Goal: Task Accomplishment & Management: Manage account settings

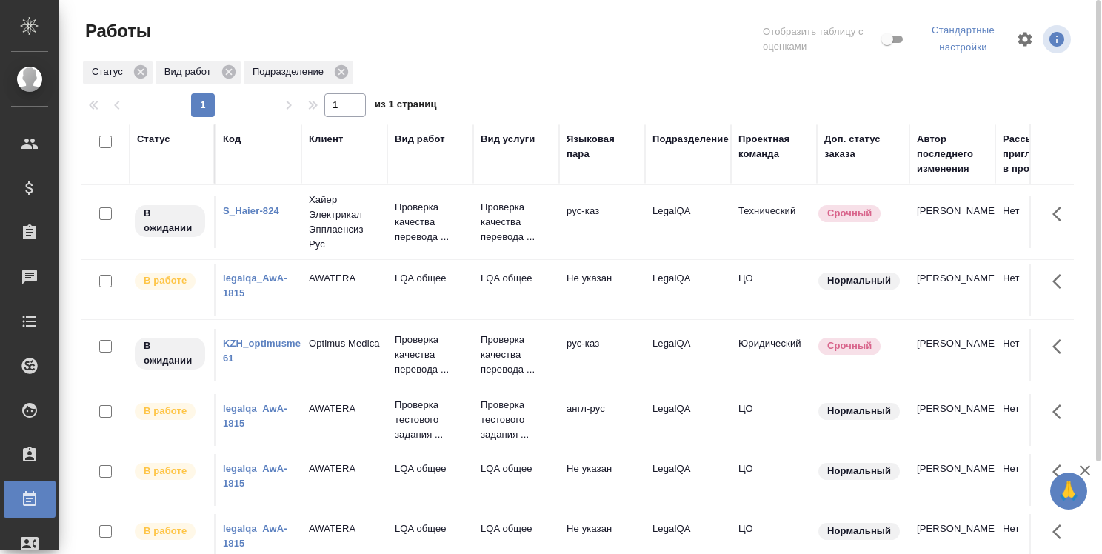
click at [261, 299] on link "legalqa_AwA-1815" at bounding box center [255, 286] width 64 height 26
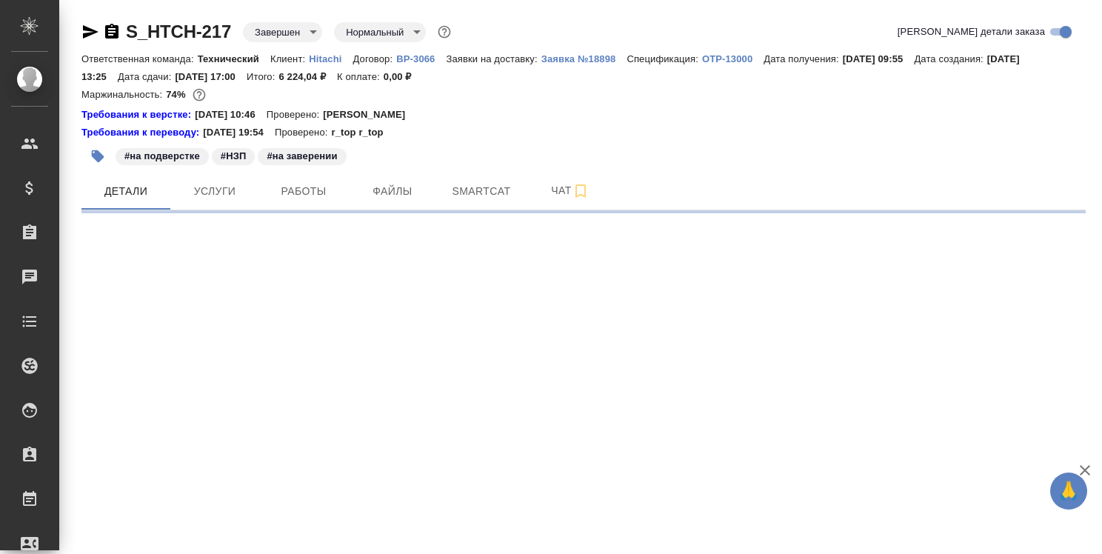
select select "RU"
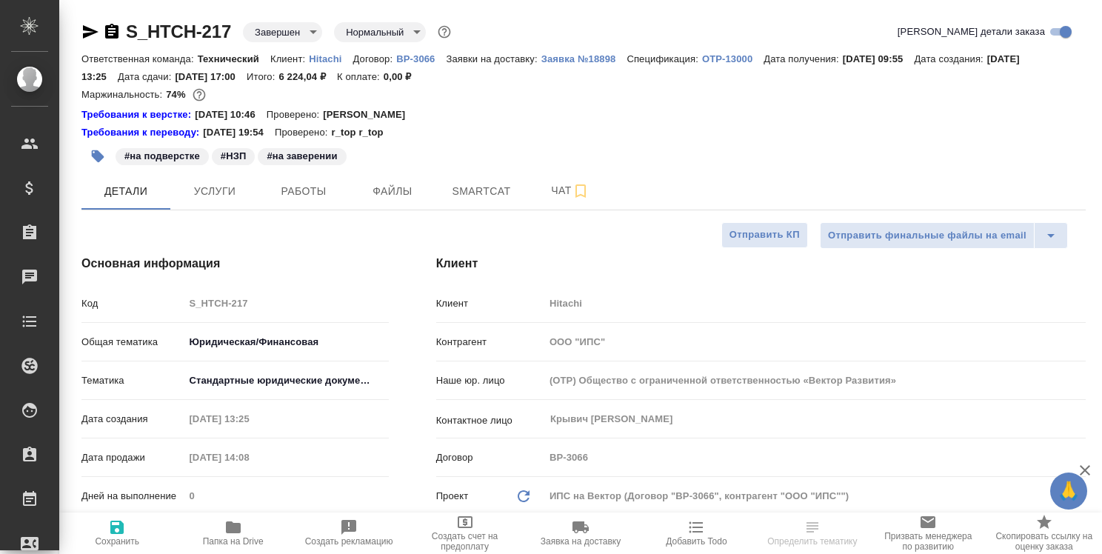
type textarea "x"
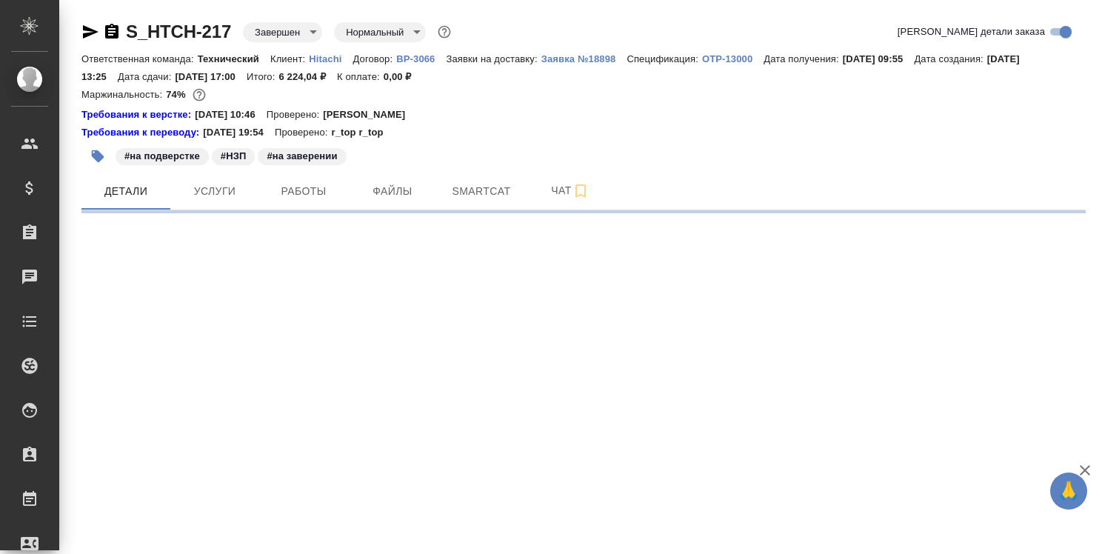
select select "RU"
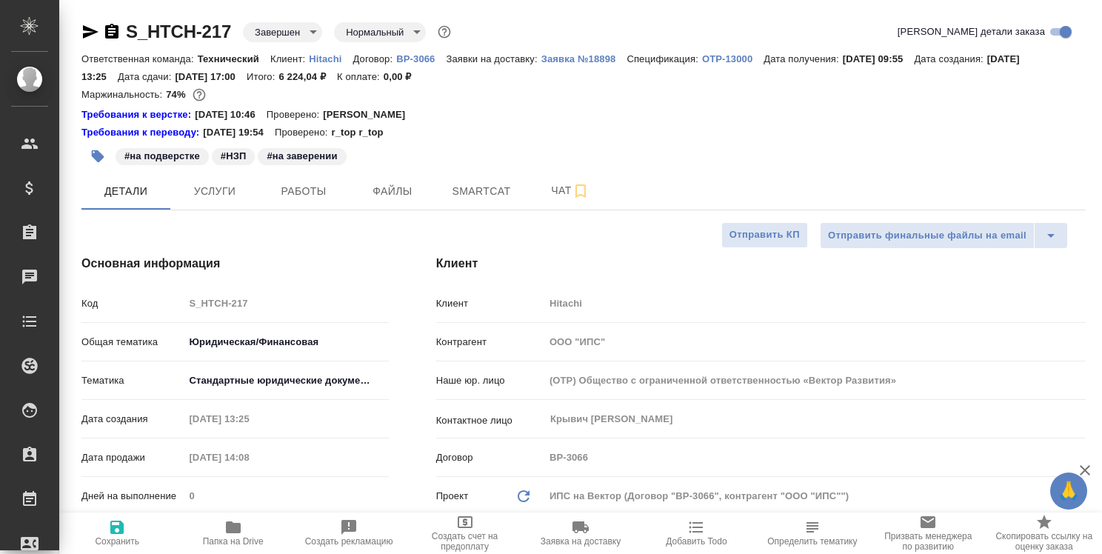
type textarea "x"
click at [303, 190] on span "Работы" at bounding box center [303, 191] width 71 height 19
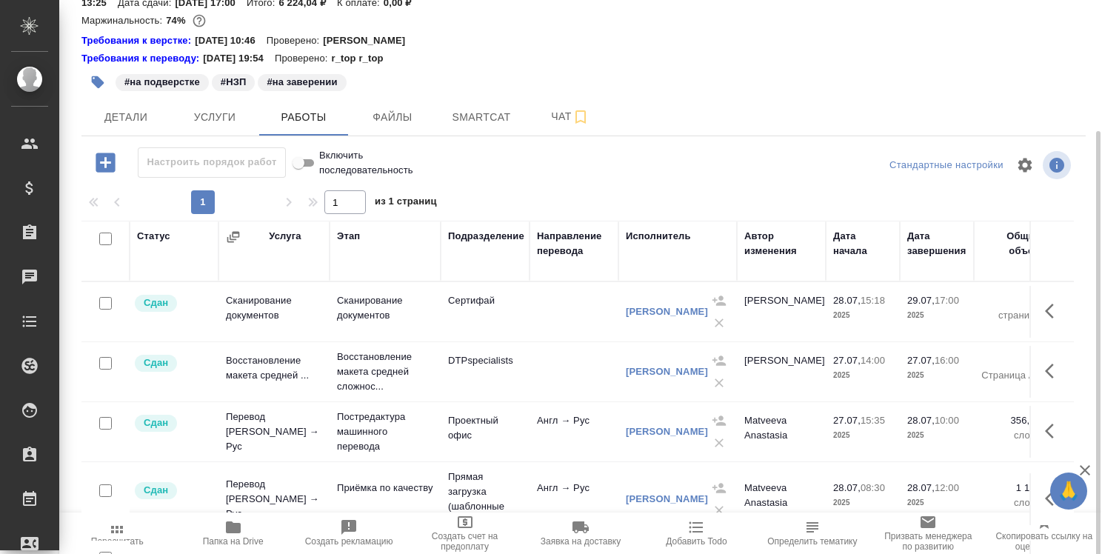
scroll to position [112, 0]
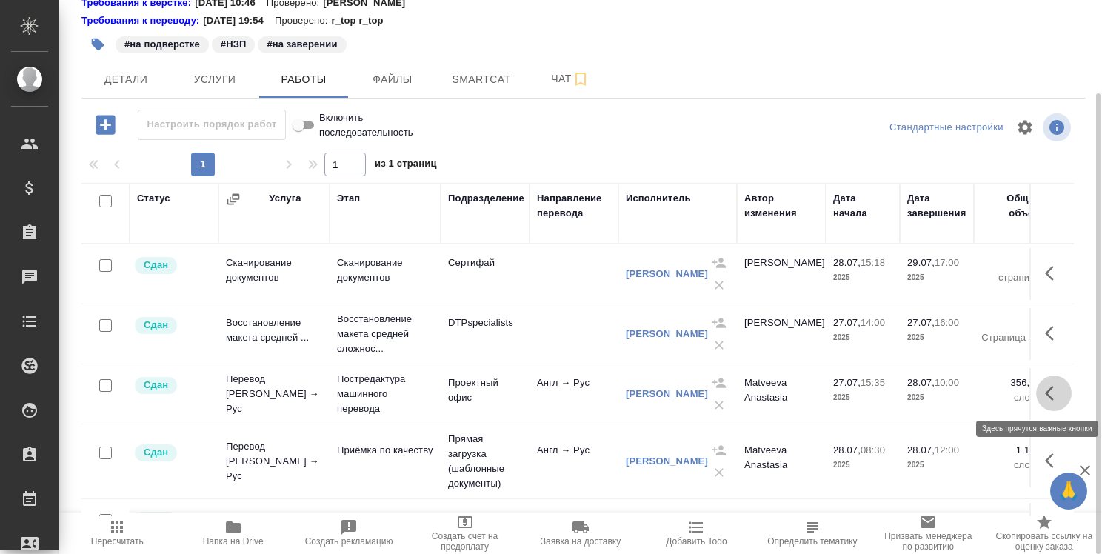
click at [1045, 391] on icon "button" at bounding box center [1054, 393] width 18 height 18
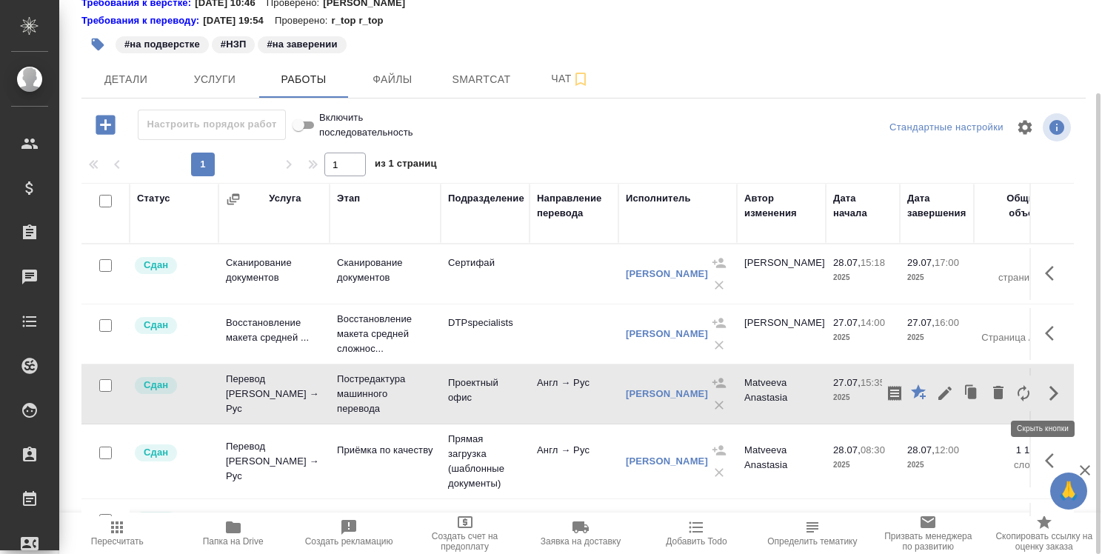
click at [1050, 391] on icon "button" at bounding box center [1054, 393] width 9 height 15
click at [1045, 456] on icon "button" at bounding box center [1054, 461] width 18 height 18
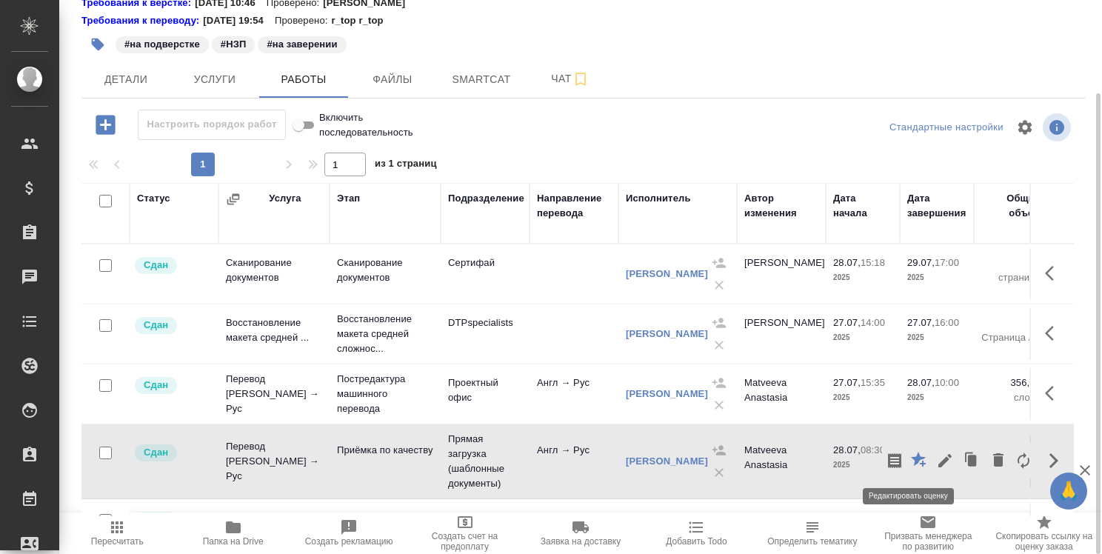
click at [911, 456] on icon "button" at bounding box center [918, 459] width 15 height 15
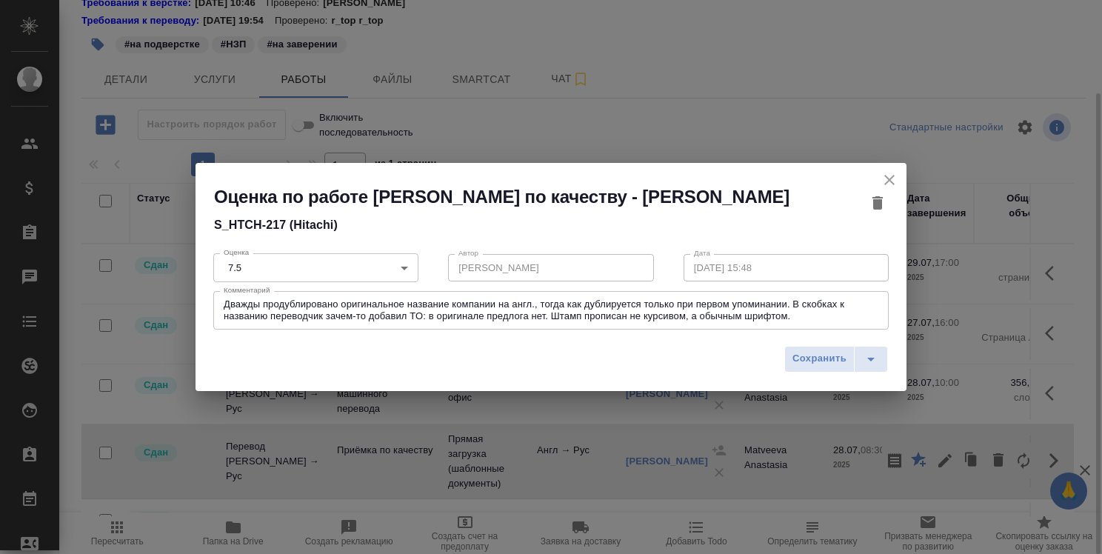
click at [892, 182] on icon "close" at bounding box center [890, 180] width 18 height 18
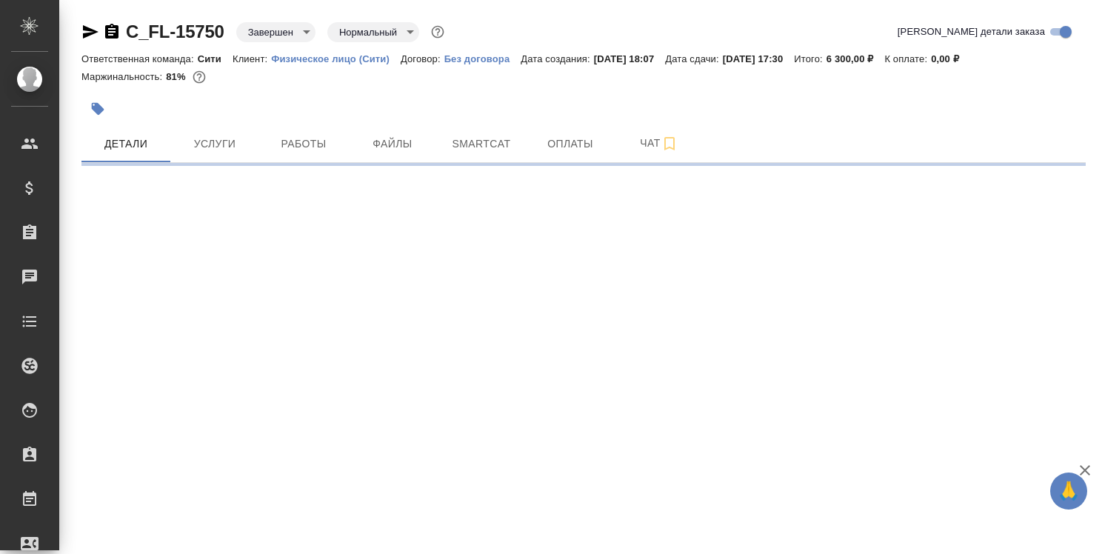
select select "RU"
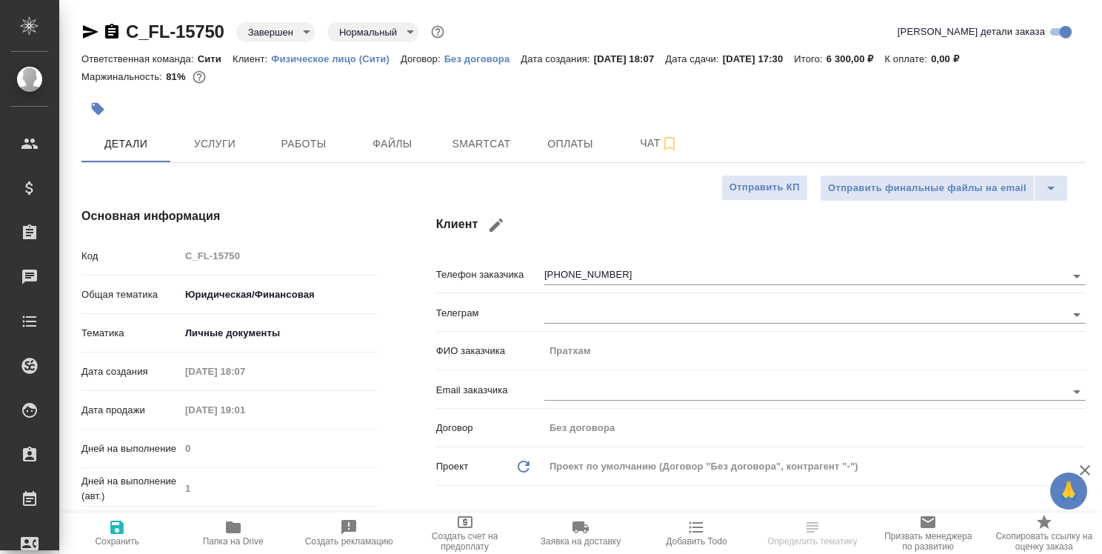
type textarea "x"
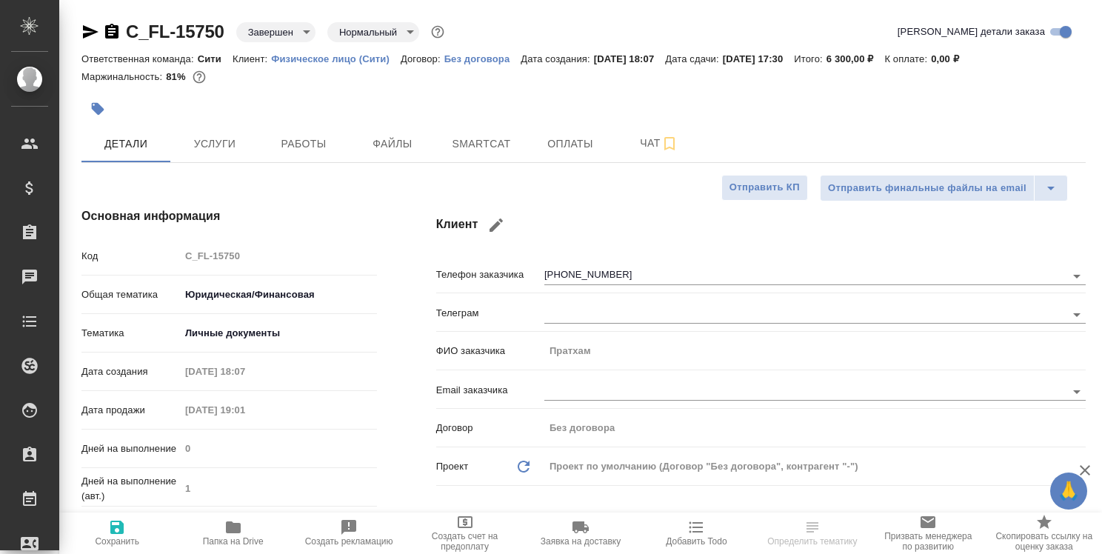
type textarea "x"
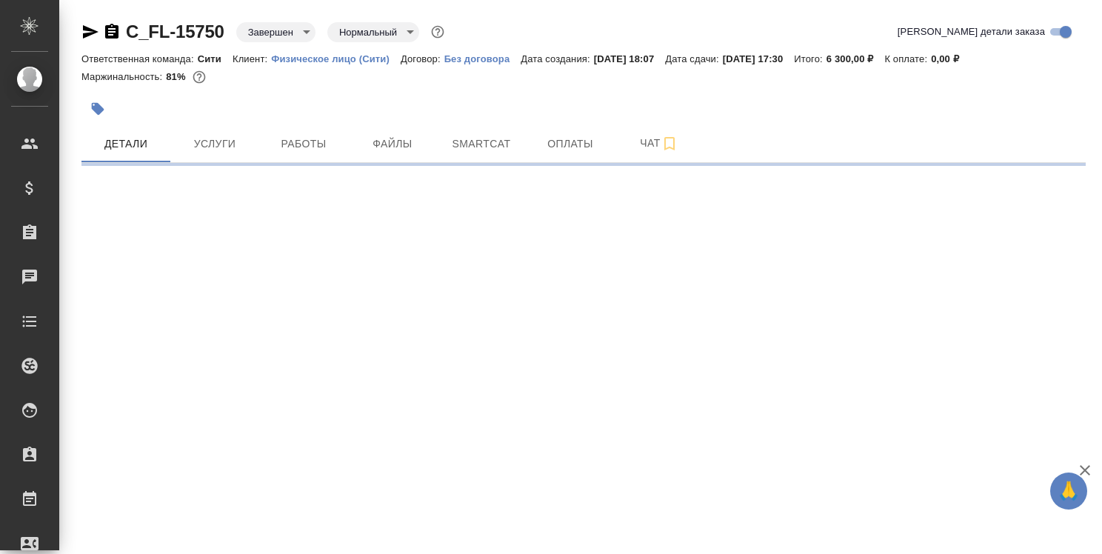
select select "RU"
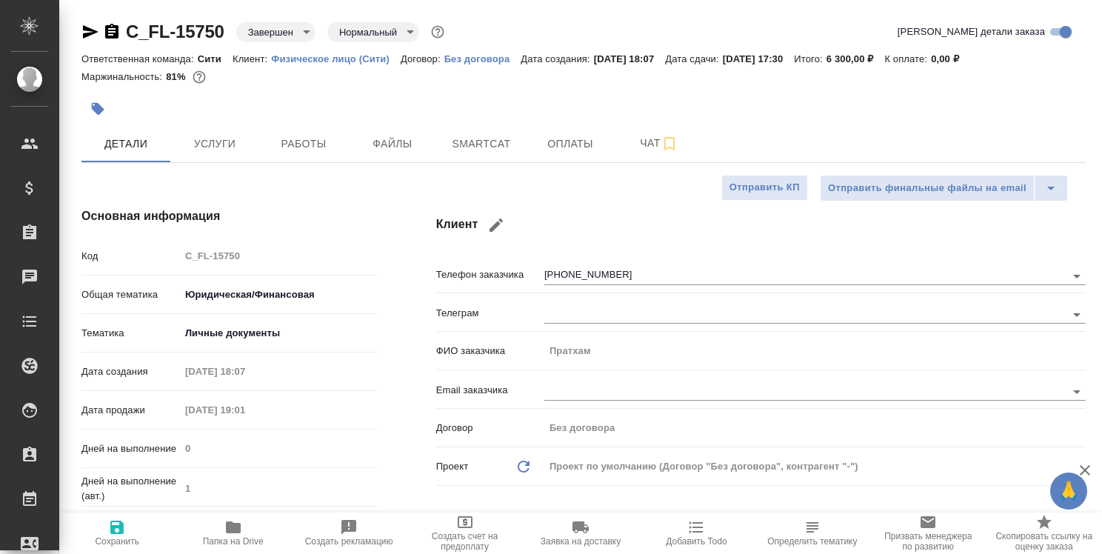
type textarea "x"
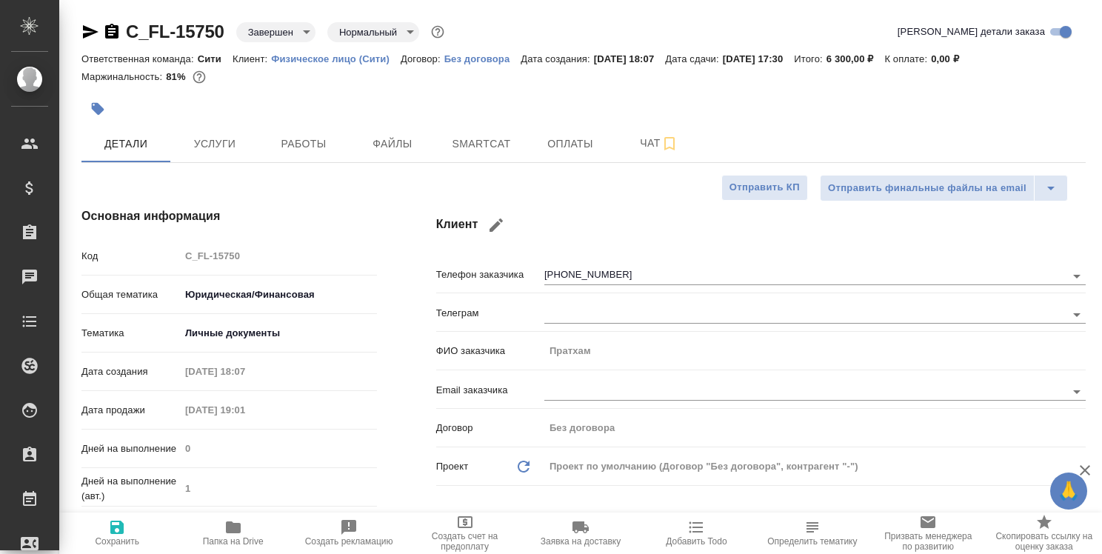
type textarea "x"
click at [113, 30] on icon "button" at bounding box center [111, 31] width 13 height 15
type textarea "x"
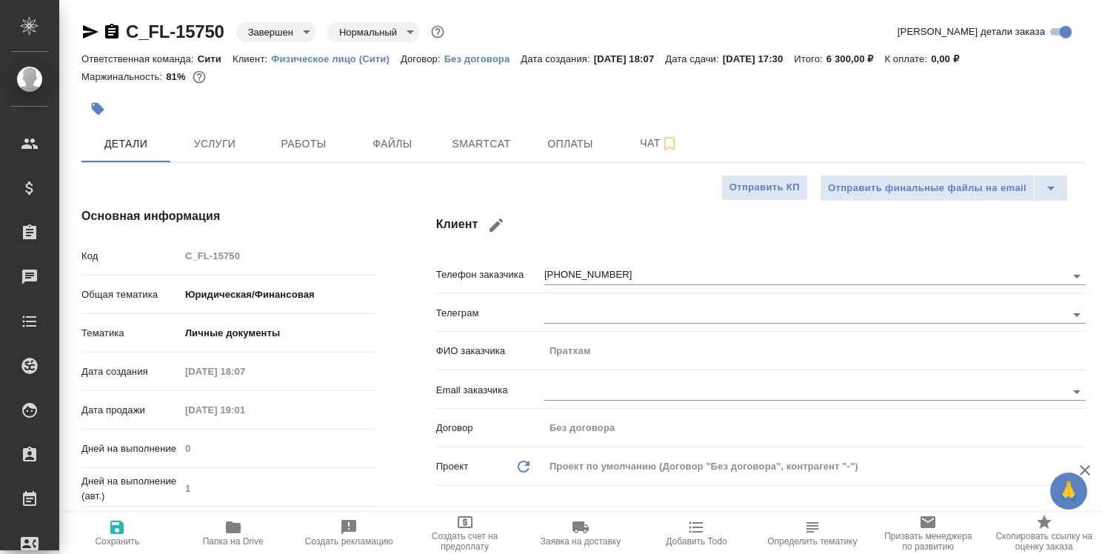
type textarea "x"
click at [317, 145] on span "Работы" at bounding box center [303, 144] width 71 height 19
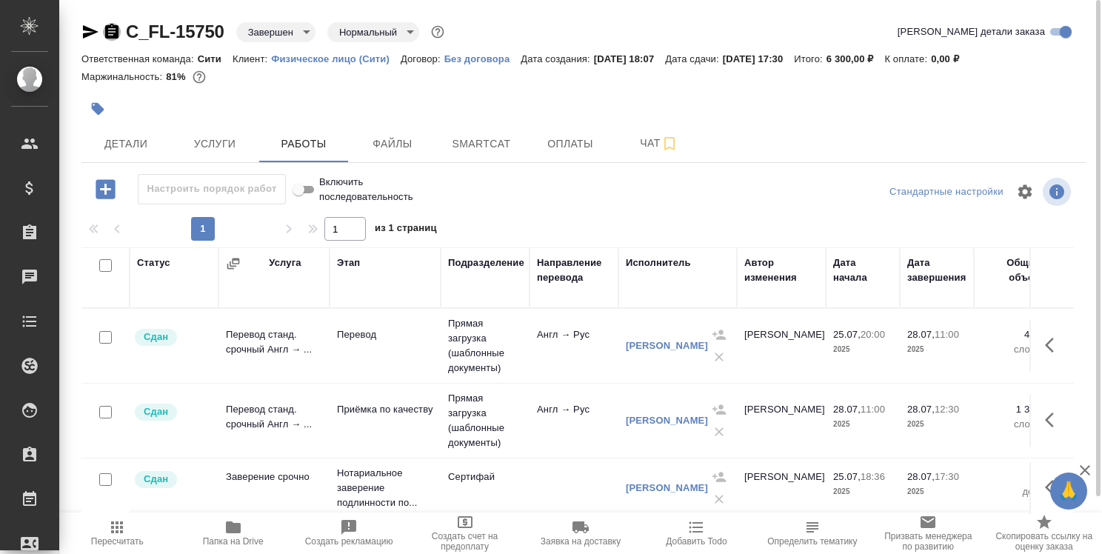
click at [116, 35] on icon "button" at bounding box center [111, 31] width 13 height 15
click at [1048, 410] on button "button" at bounding box center [1054, 420] width 36 height 36
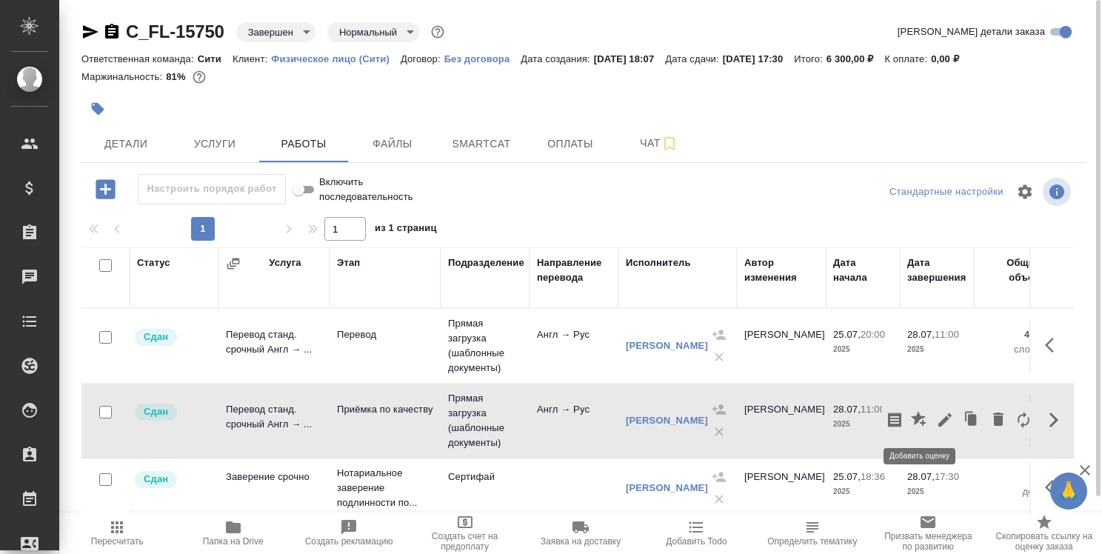
click at [935, 409] on div at bounding box center [959, 420] width 154 height 36
click at [922, 422] on icon "button" at bounding box center [920, 420] width 18 height 18
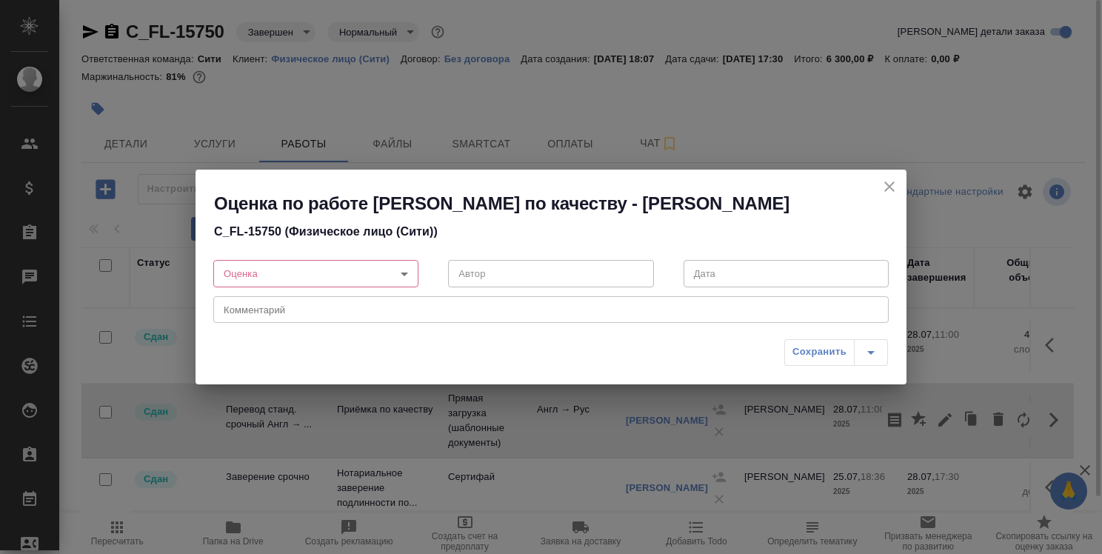
click at [403, 277] on body "🙏 .cls-1 fill:#fff; AWATERA Strelnikova Olga Клиенты Спецификации Заказы 0 Чаты…" at bounding box center [551, 277] width 1102 height 554
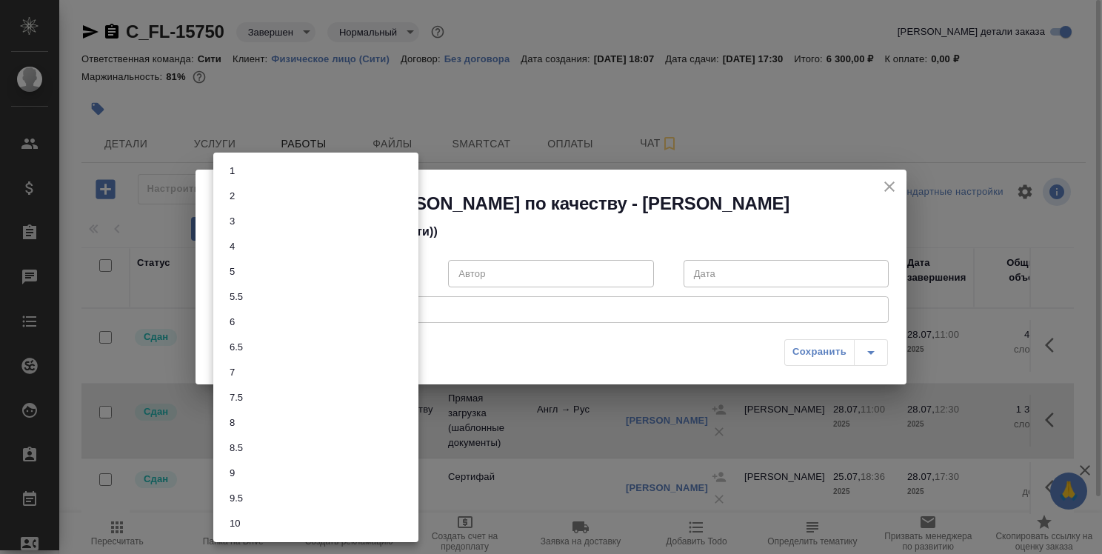
click at [333, 471] on li "9" at bounding box center [315, 473] width 205 height 25
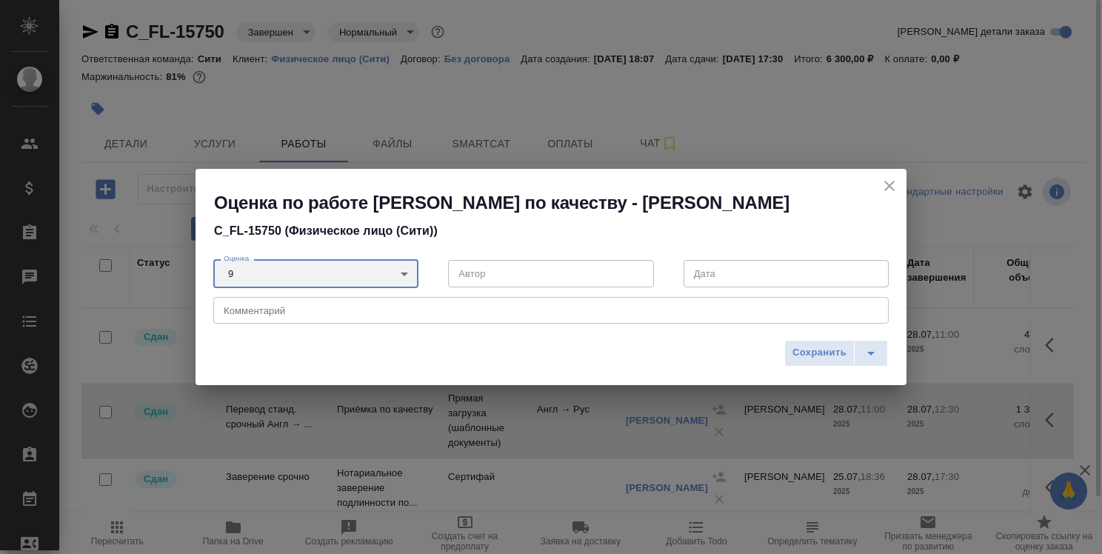
type input "9"
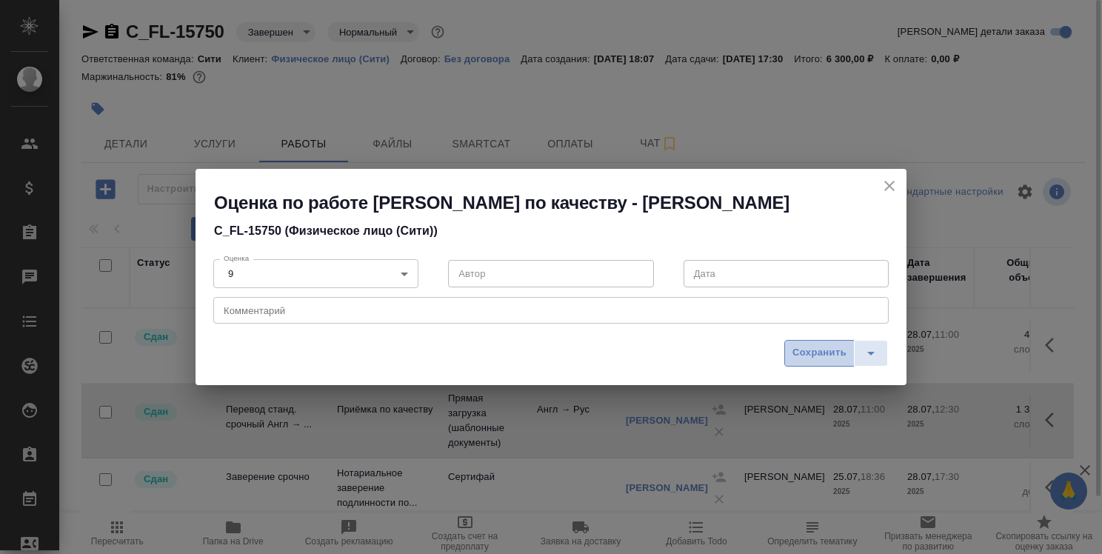
click at [815, 356] on span "Сохранить" at bounding box center [820, 352] width 54 height 17
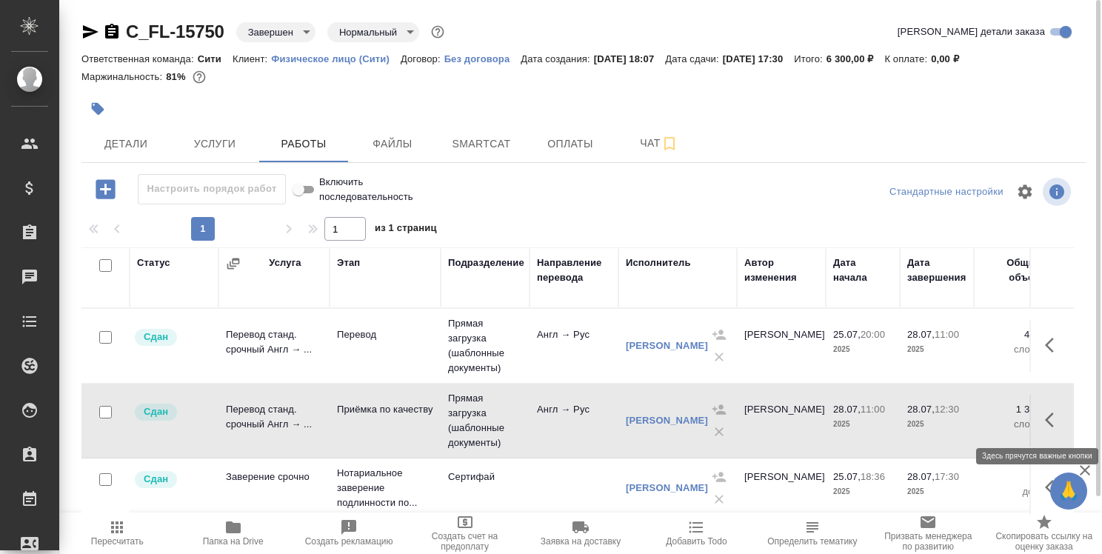
click at [1048, 416] on icon "button" at bounding box center [1054, 420] width 18 height 18
click at [1051, 415] on icon "button" at bounding box center [1054, 420] width 9 height 15
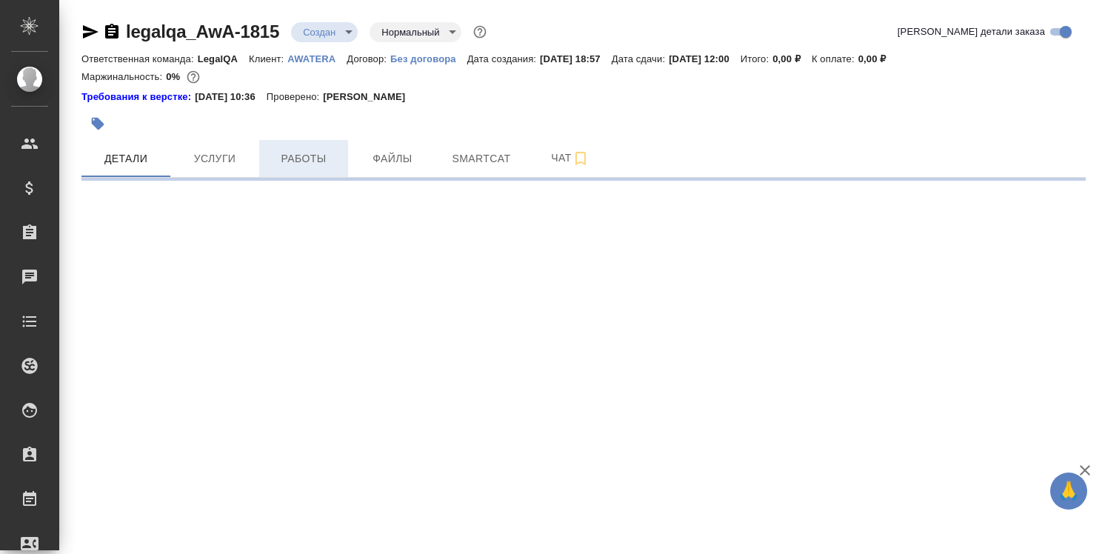
click at [314, 156] on span "Работы" at bounding box center [303, 159] width 71 height 19
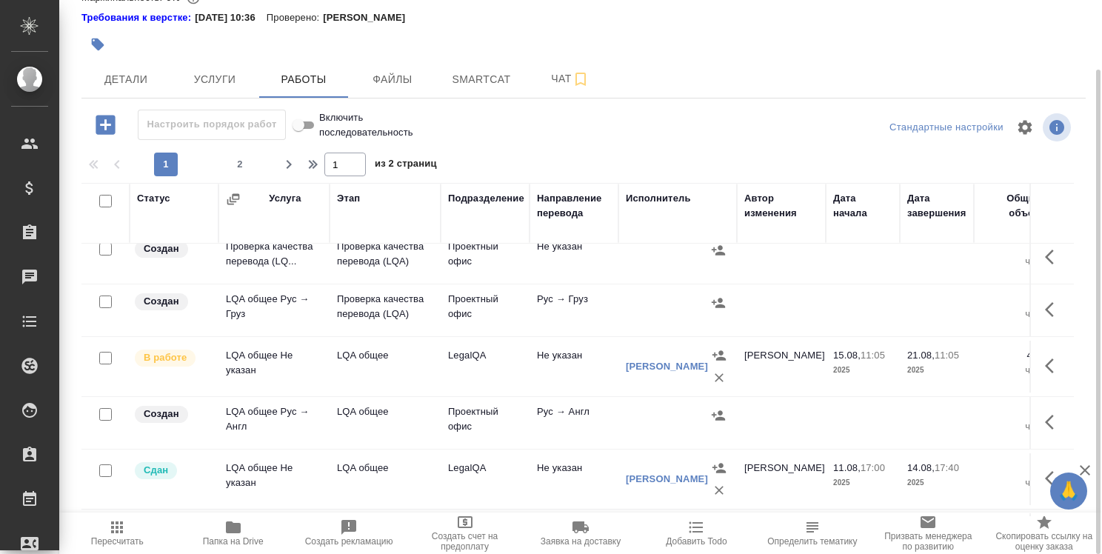
scroll to position [519, 0]
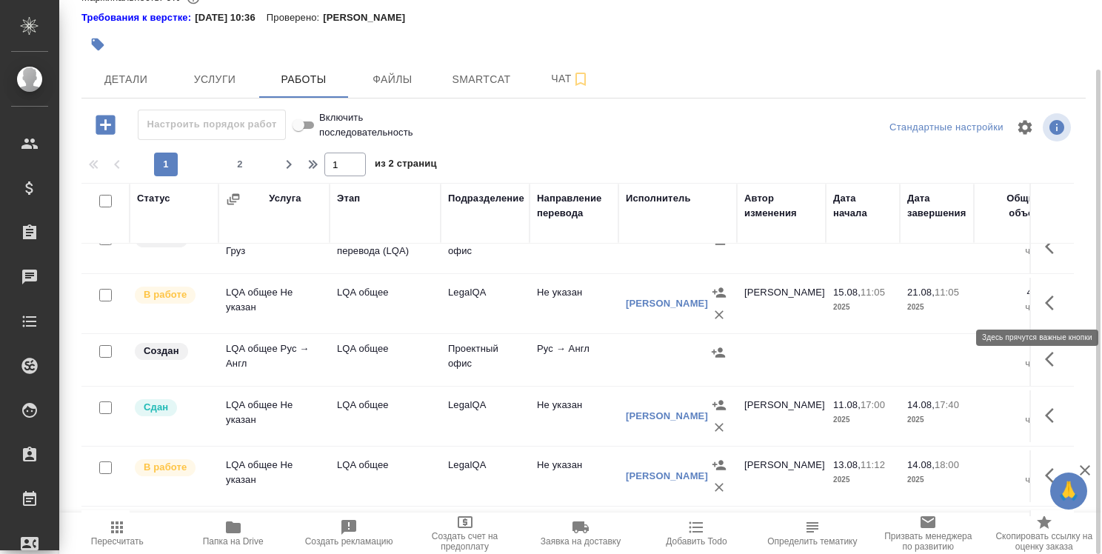
click at [1045, 303] on icon "button" at bounding box center [1049, 303] width 9 height 15
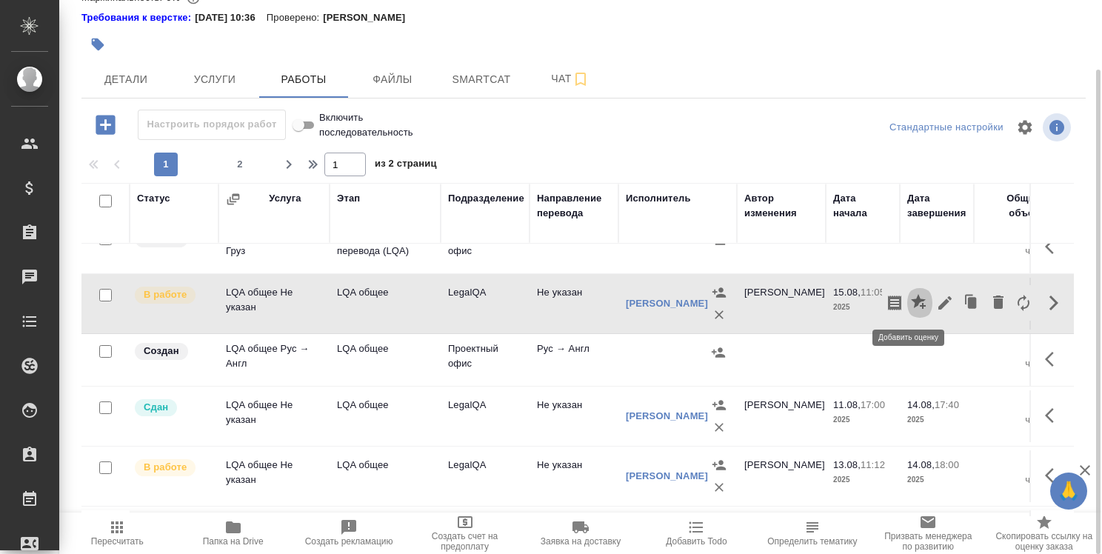
click at [911, 296] on icon "button" at bounding box center [918, 301] width 15 height 15
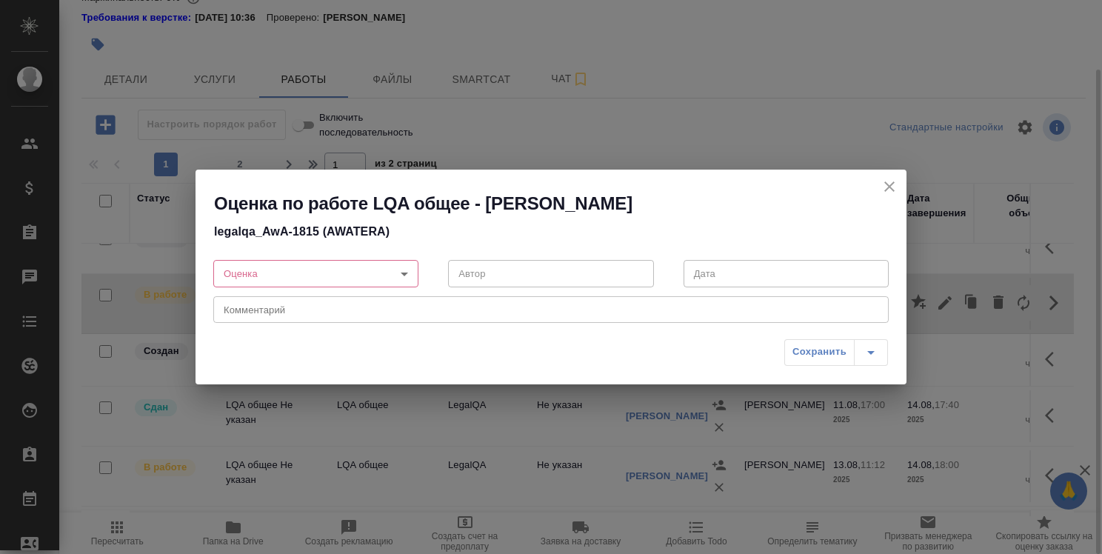
click at [412, 273] on body "🙏 .cls-1 fill:#fff; AWATERA Strelnikova Olga Клиенты Спецификации Заказы 0 Чаты…" at bounding box center [551, 277] width 1102 height 554
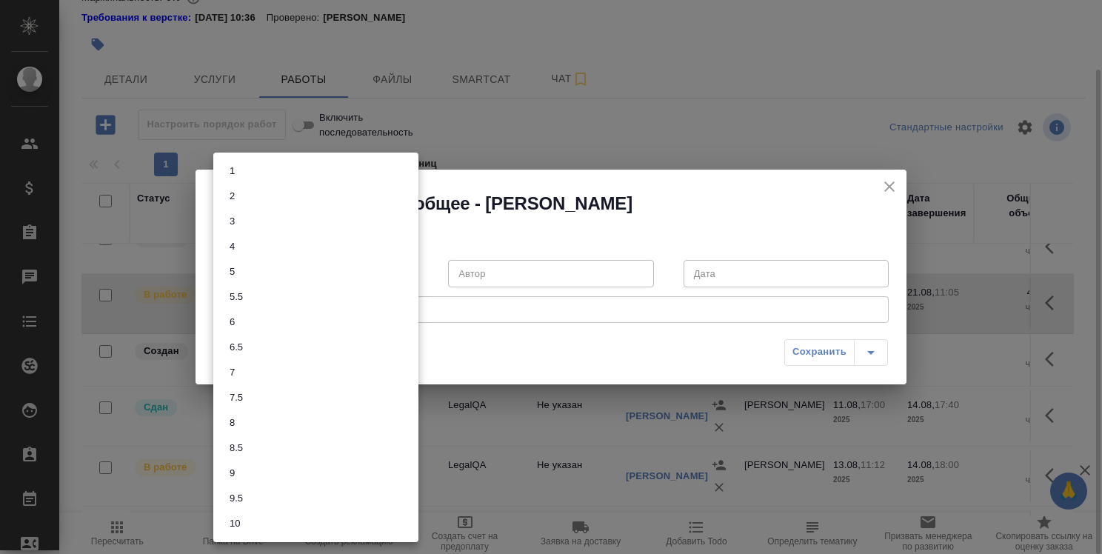
click at [341, 470] on li "9" at bounding box center [315, 473] width 205 height 25
type input "9"
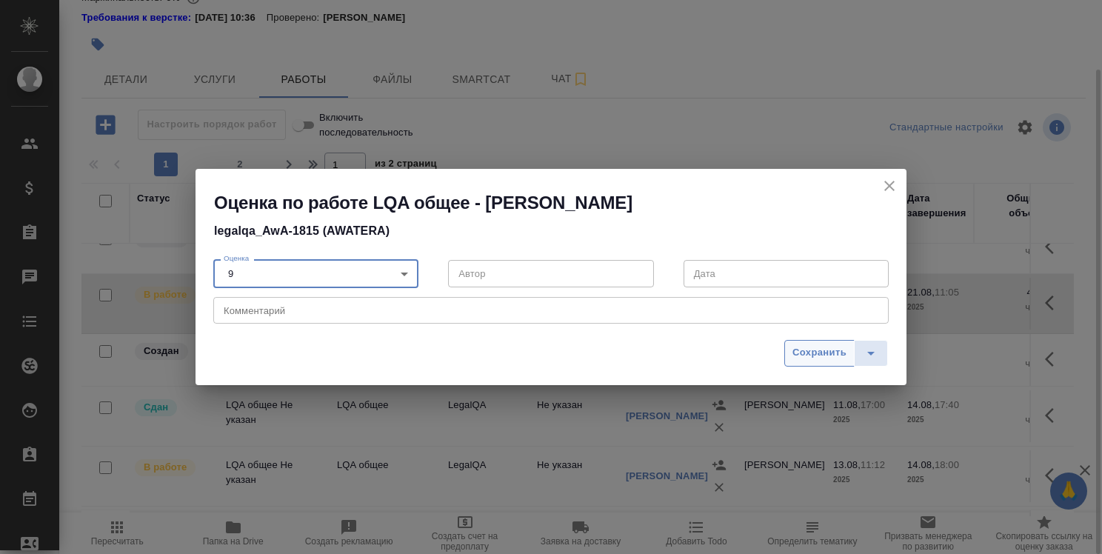
click at [819, 349] on span "Сохранить" at bounding box center [820, 352] width 54 height 17
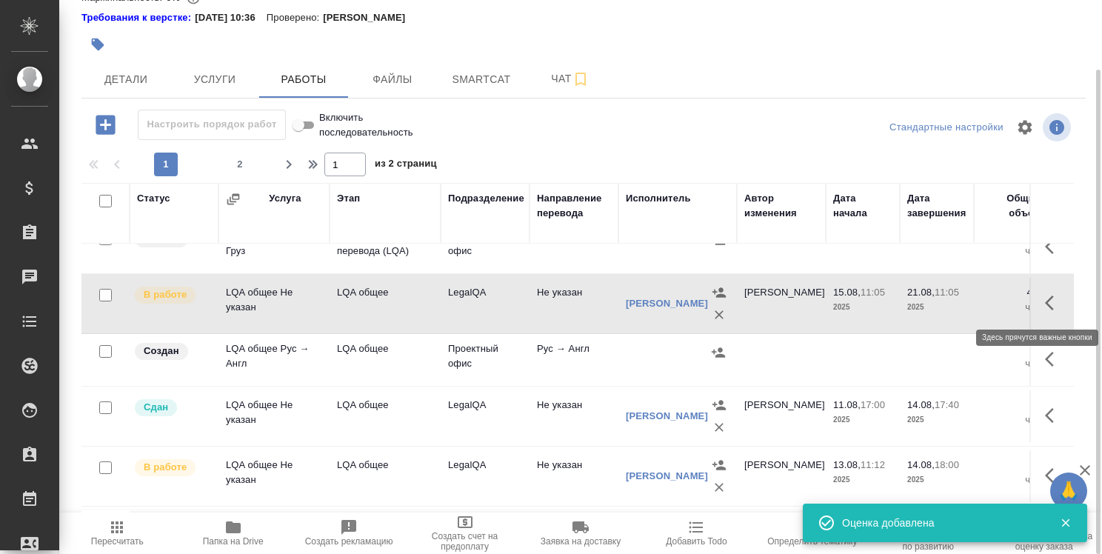
click at [1036, 299] on button "button" at bounding box center [1054, 303] width 36 height 36
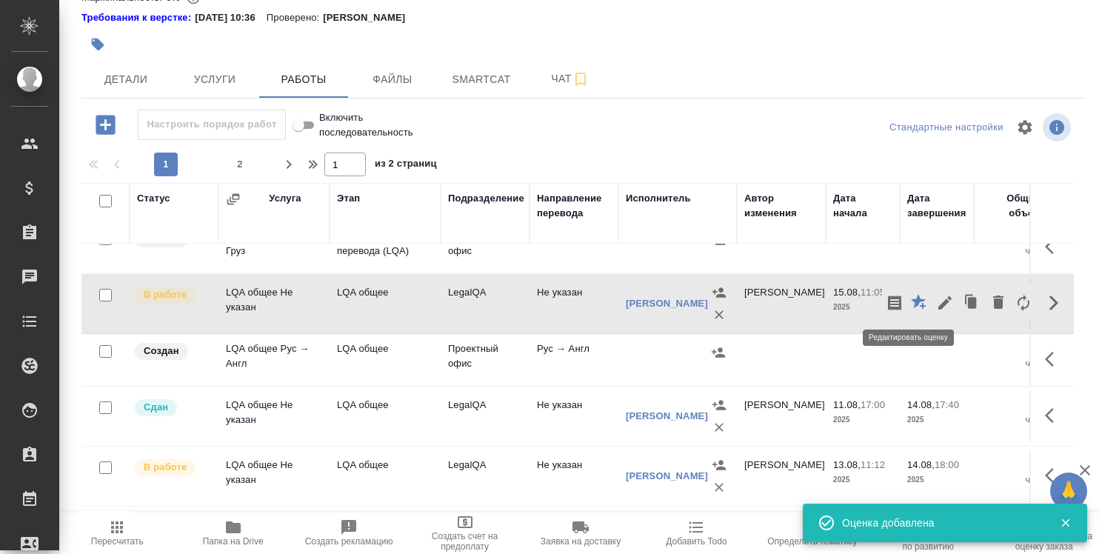
click at [911, 300] on icon "button" at bounding box center [918, 301] width 15 height 15
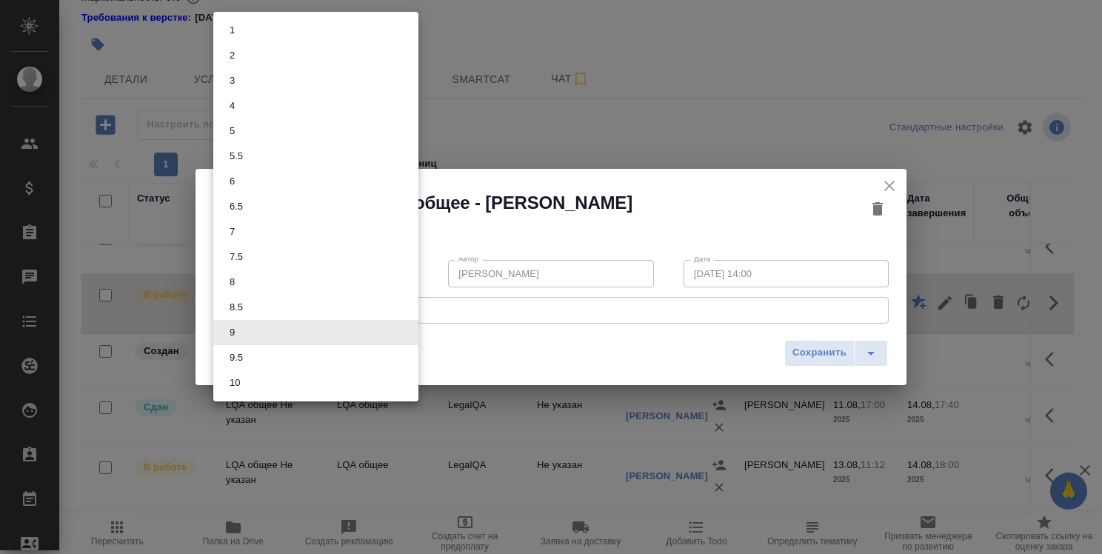
click at [409, 275] on body "🙏 .cls-1 fill:#fff; AWATERA Strelnikova Olga Клиенты Спецификации Заказы 0 Чаты…" at bounding box center [551, 277] width 1102 height 554
click at [873, 358] on div at bounding box center [551, 277] width 1102 height 554
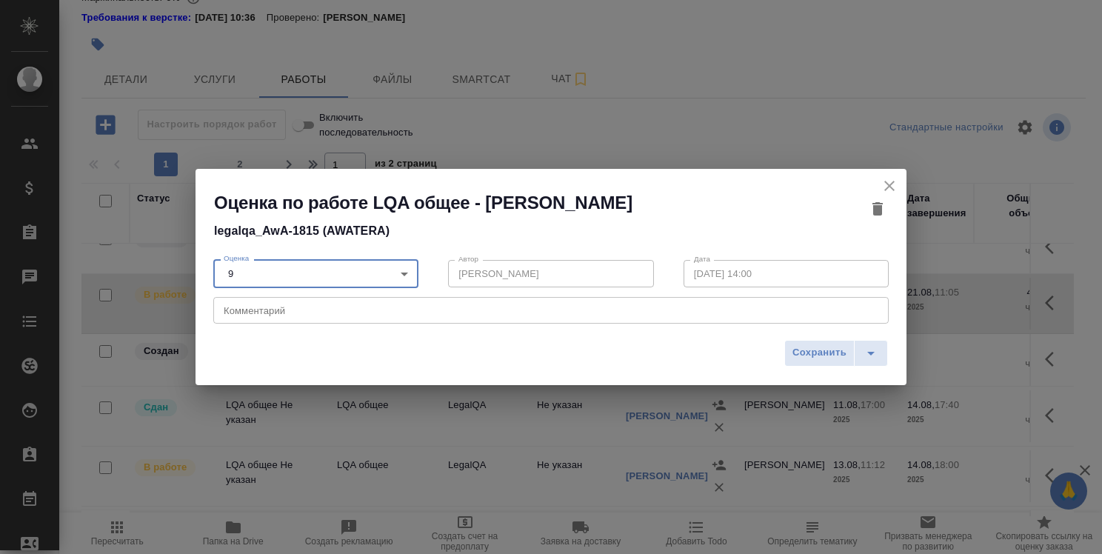
click at [879, 207] on icon "button" at bounding box center [878, 208] width 10 height 13
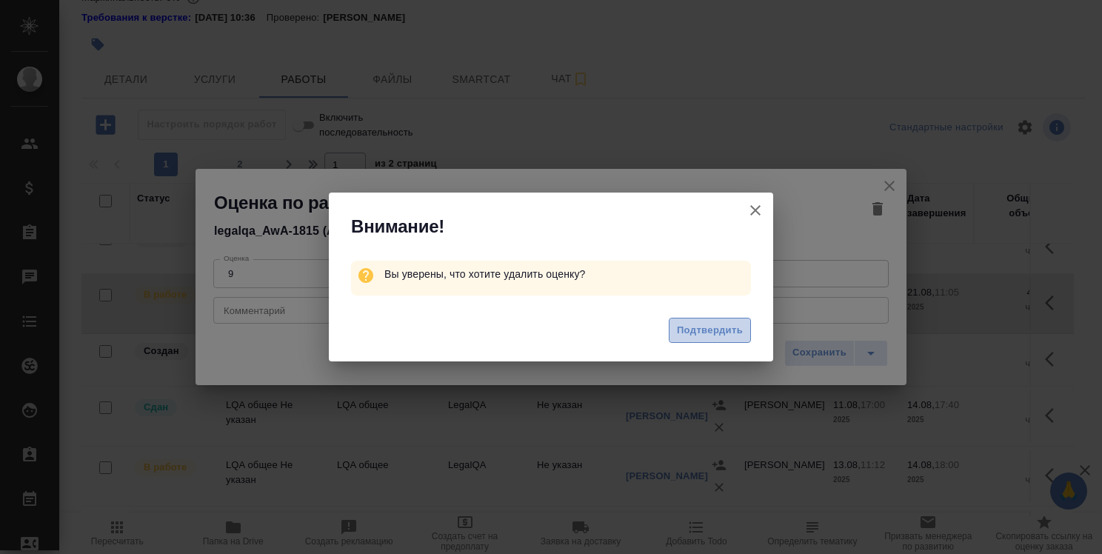
click at [697, 330] on span "Подтвердить" at bounding box center [710, 330] width 66 height 17
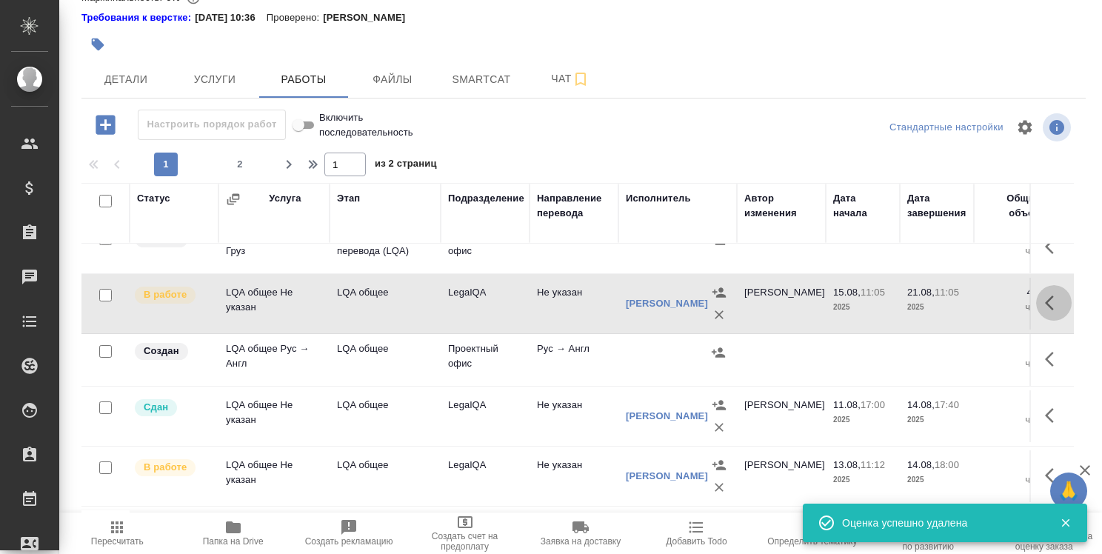
click at [1045, 302] on icon "button" at bounding box center [1049, 303] width 9 height 15
click at [939, 304] on icon "button" at bounding box center [945, 302] width 13 height 13
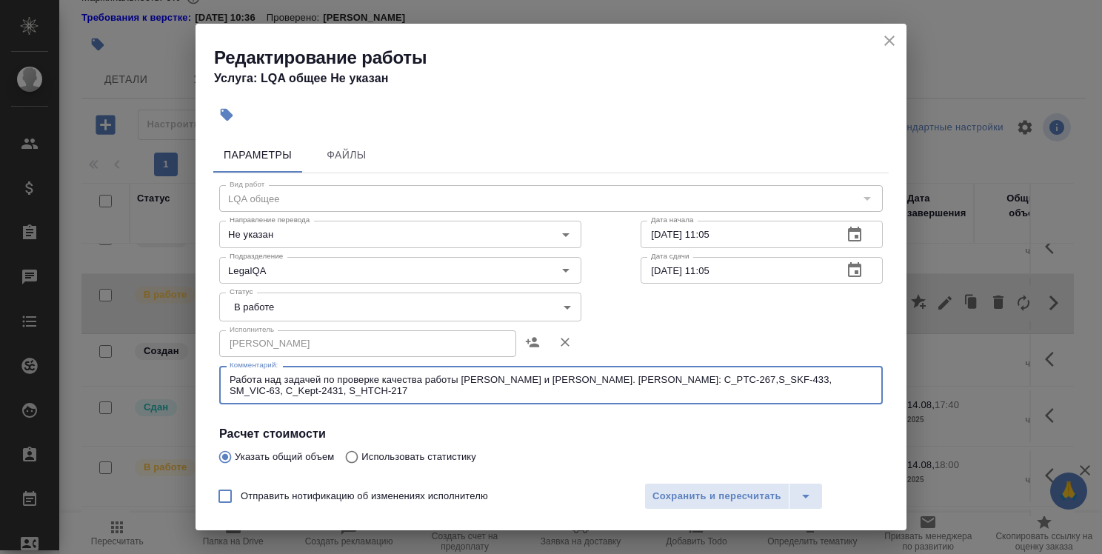
click at [341, 394] on textarea "Работа над задачей по проверке качества работы Кобзевой и Алилековой. Кобзева: …" at bounding box center [551, 385] width 643 height 23
paste textarea "C_FL-15750"
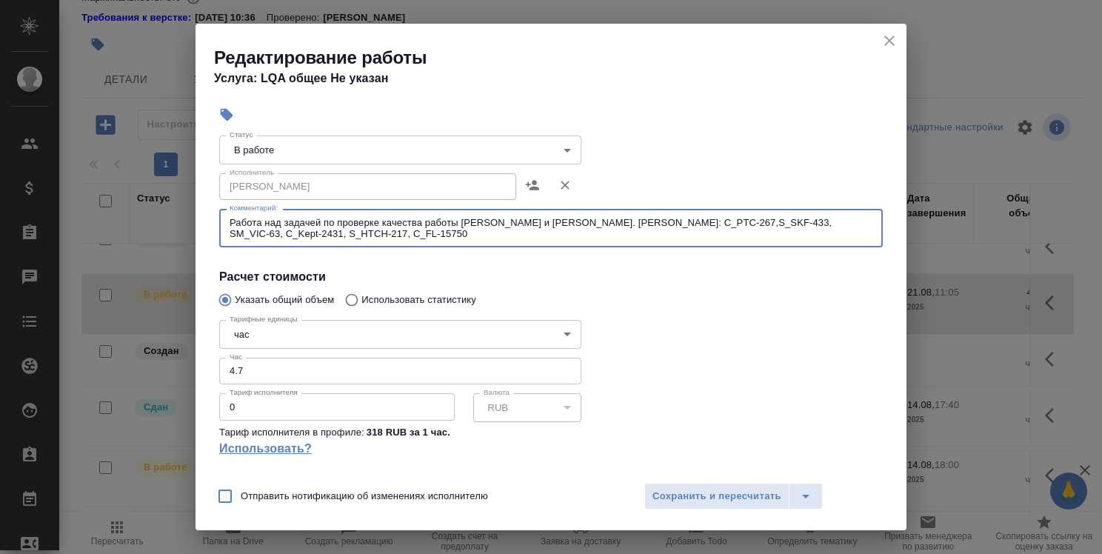
scroll to position [222, 0]
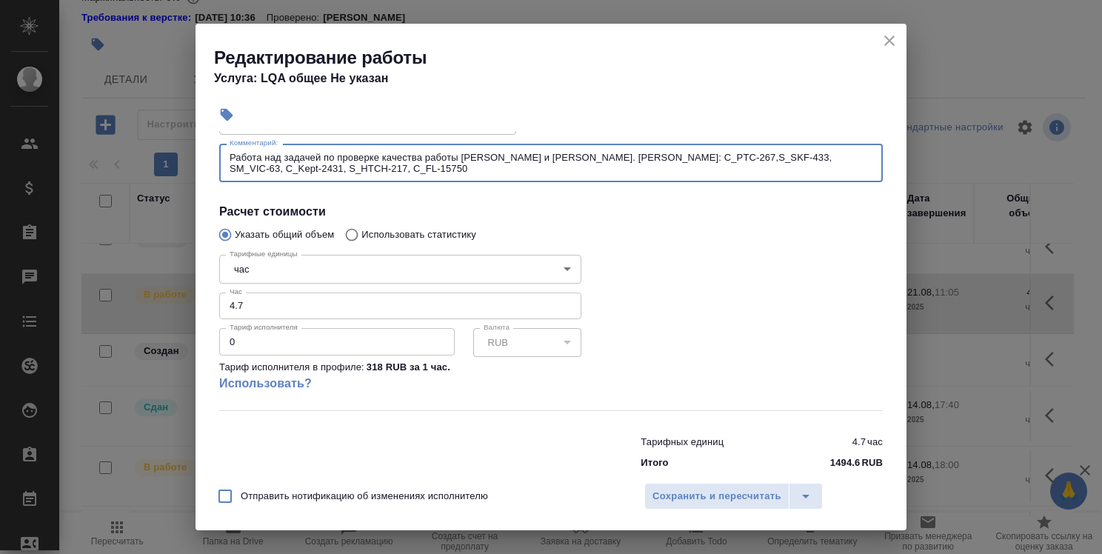
type textarea "Работа над задачей по проверке качества работы Кобзевой и Алилековой. Кобзева: …"
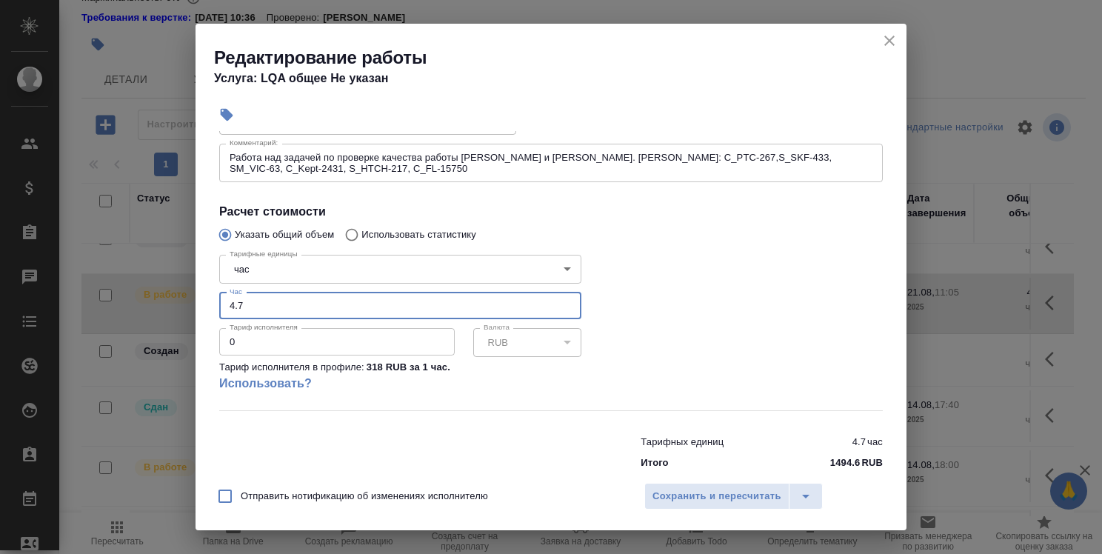
click at [233, 305] on input "4.7" at bounding box center [400, 306] width 362 height 27
type input "5.7"
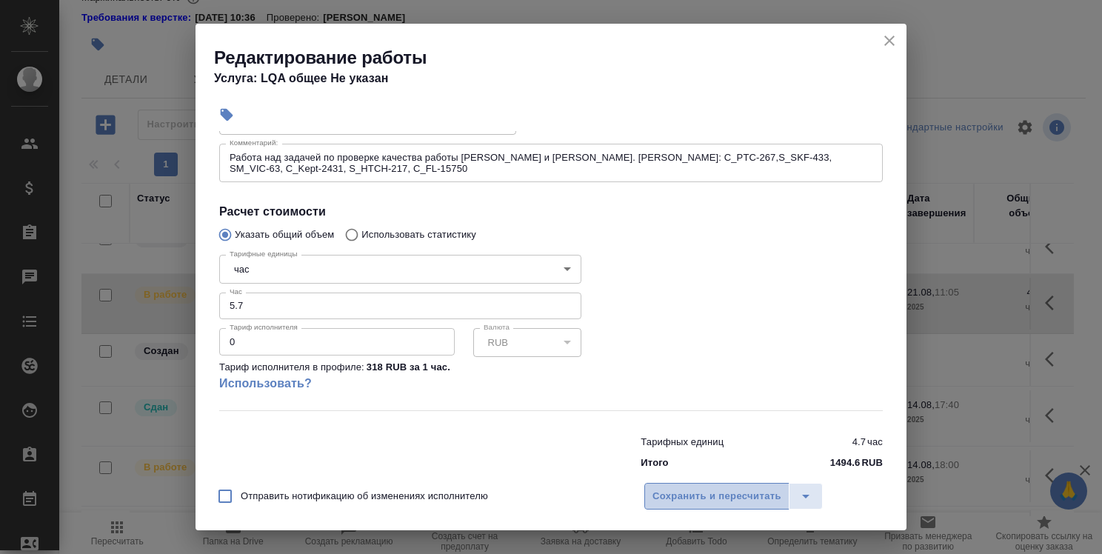
click at [729, 498] on span "Сохранить и пересчитать" at bounding box center [717, 496] width 129 height 17
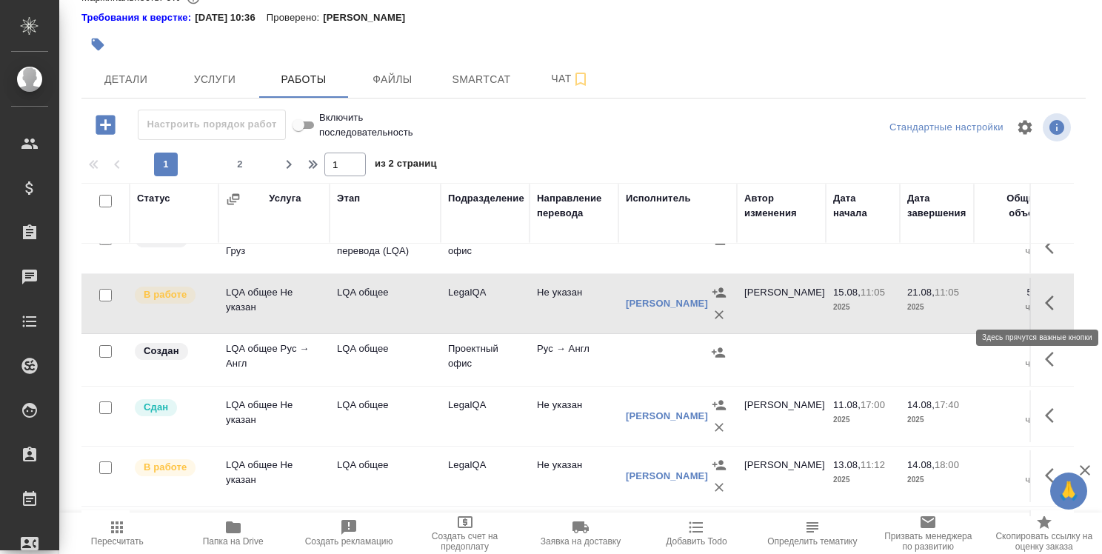
click at [1045, 296] on icon "button" at bounding box center [1049, 303] width 9 height 15
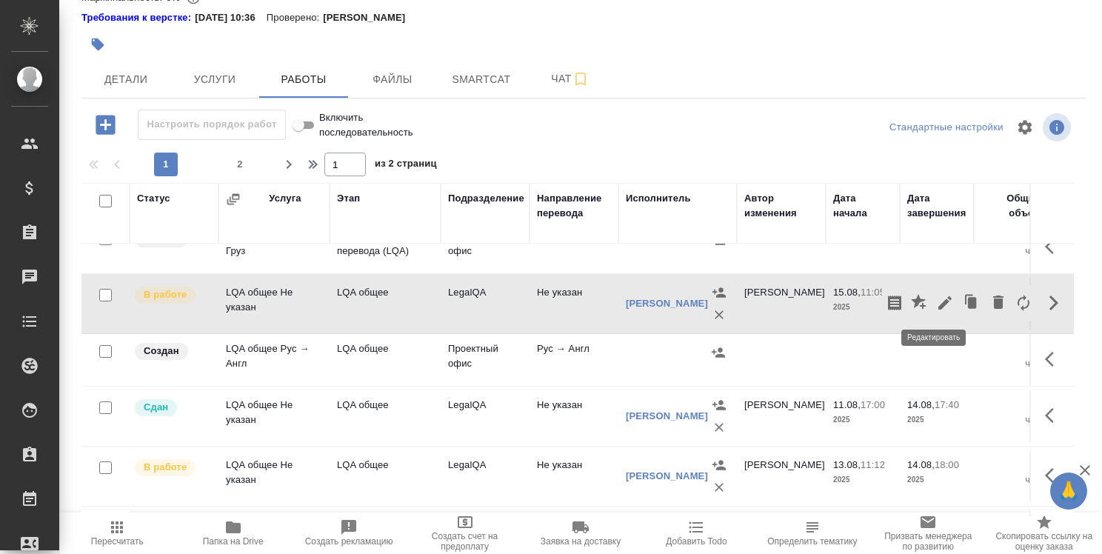
click at [936, 297] on icon "button" at bounding box center [945, 303] width 18 height 18
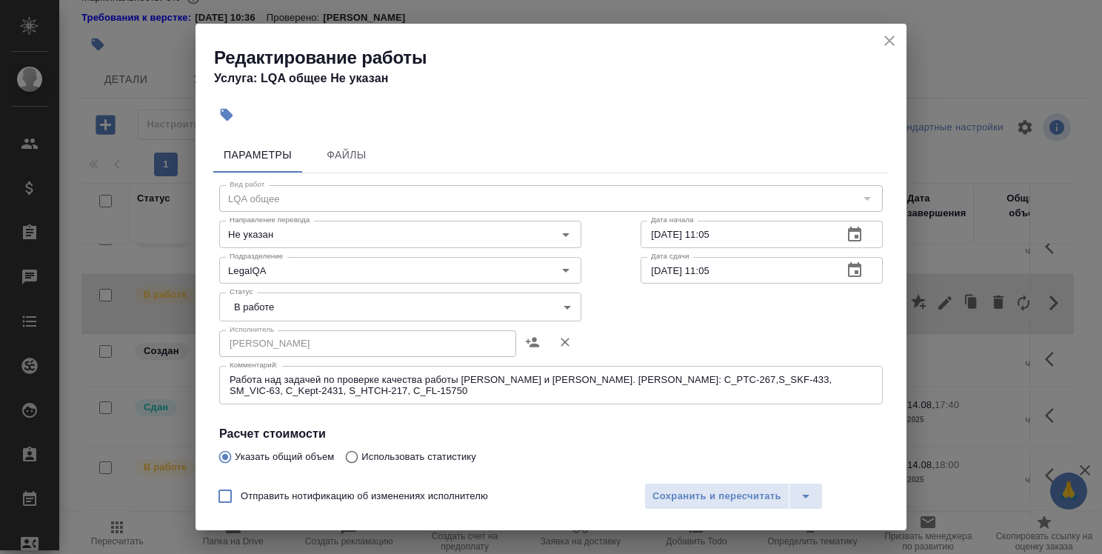
click at [372, 398] on div "Работа над задачей по проверке качества работы Кобзевой и Алилековой. Кобзева: …" at bounding box center [551, 385] width 664 height 39
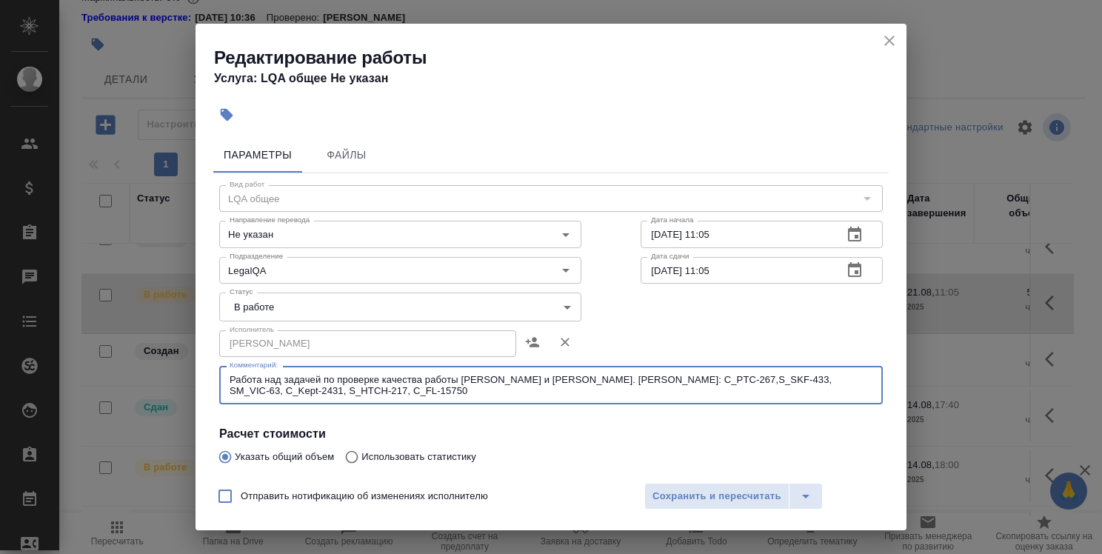
click at [371, 397] on div "Работа над задачей по проверке качества работы Кобзевой и Алилековой. Кобзева: …" at bounding box center [551, 385] width 664 height 39
click at [358, 394] on textarea "Работа над задачей по проверке качества работы Кобзевой и Алилековой. Кобзева: …" at bounding box center [551, 385] width 643 height 23
paste textarea "BEG_SPRT-350"
type textarea "Работа над задачей по проверке качества работы Кобзевой и Алилековой. Кобзева: …"
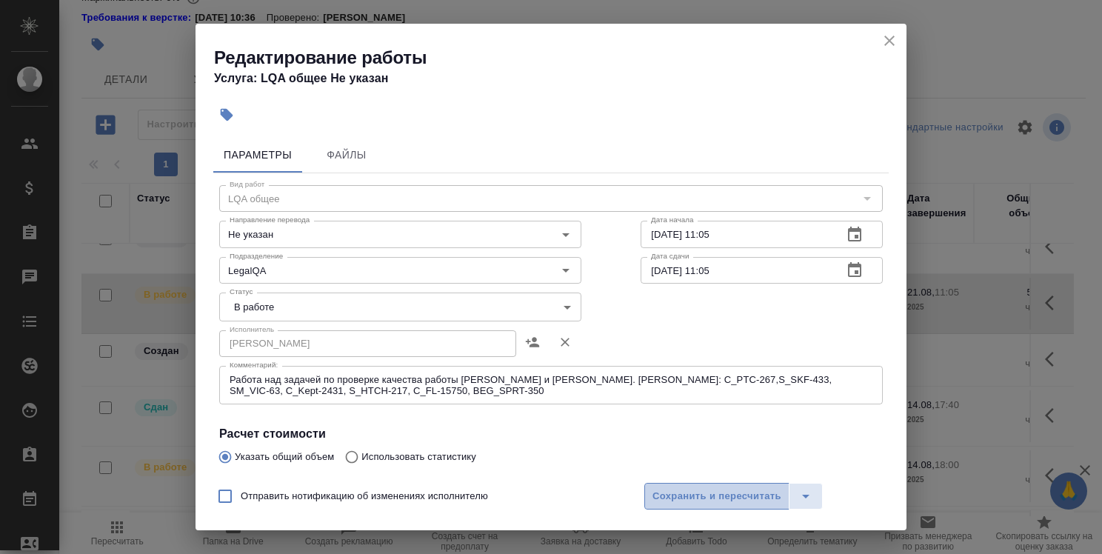
click at [730, 500] on span "Сохранить и пересчитать" at bounding box center [717, 496] width 129 height 17
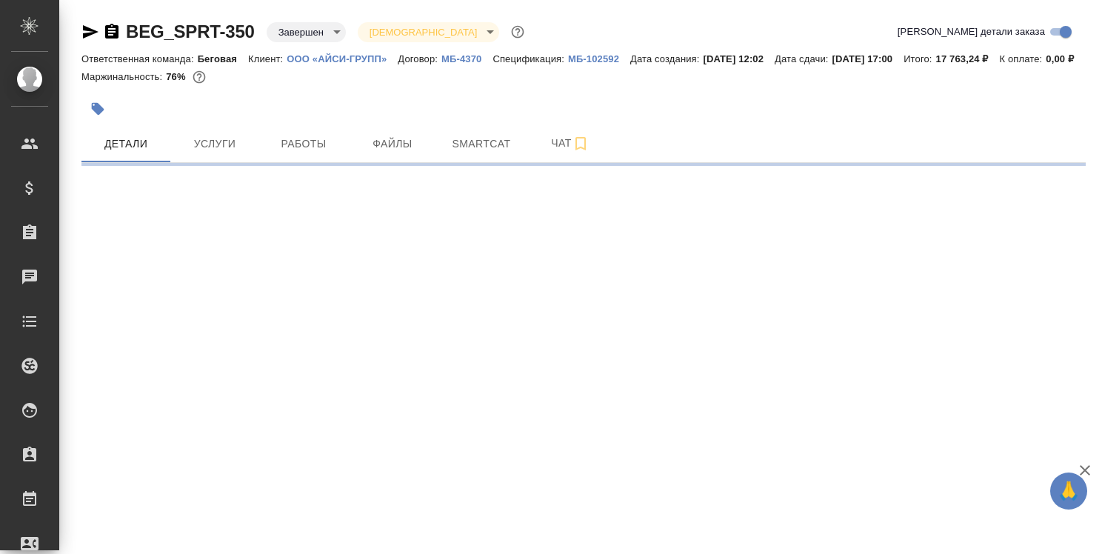
select select "RU"
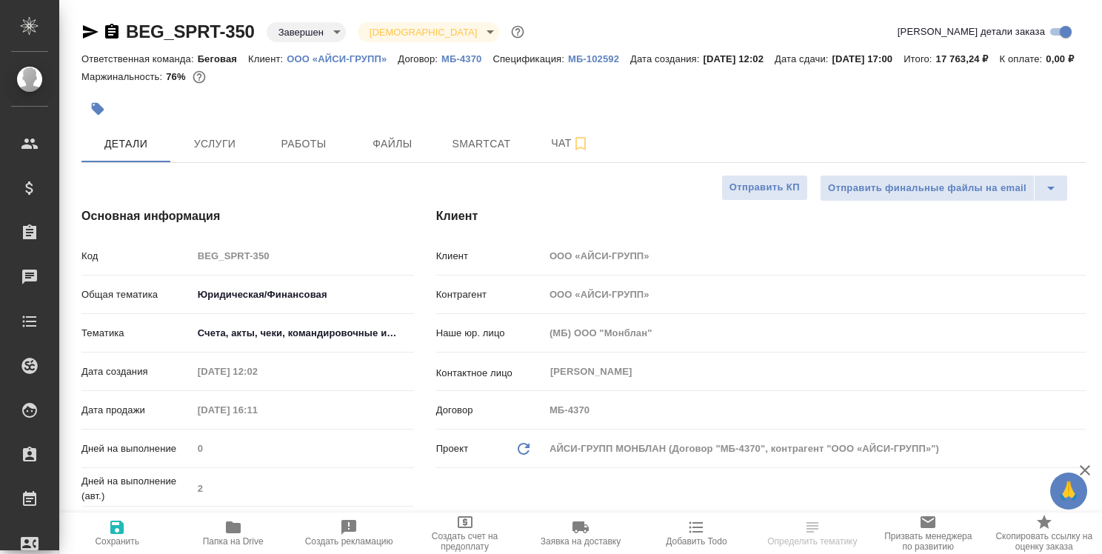
type textarea "x"
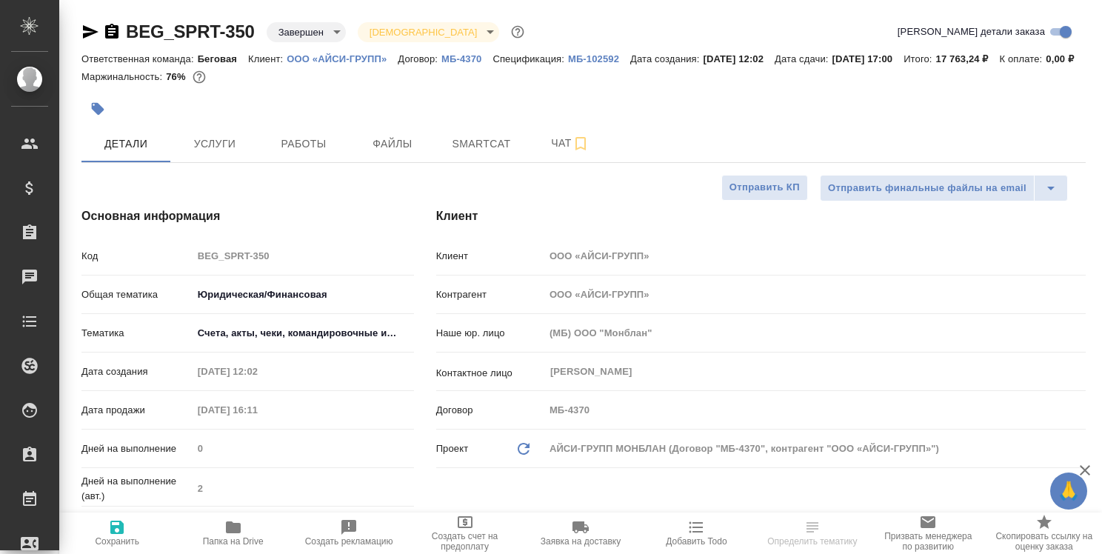
type textarea "x"
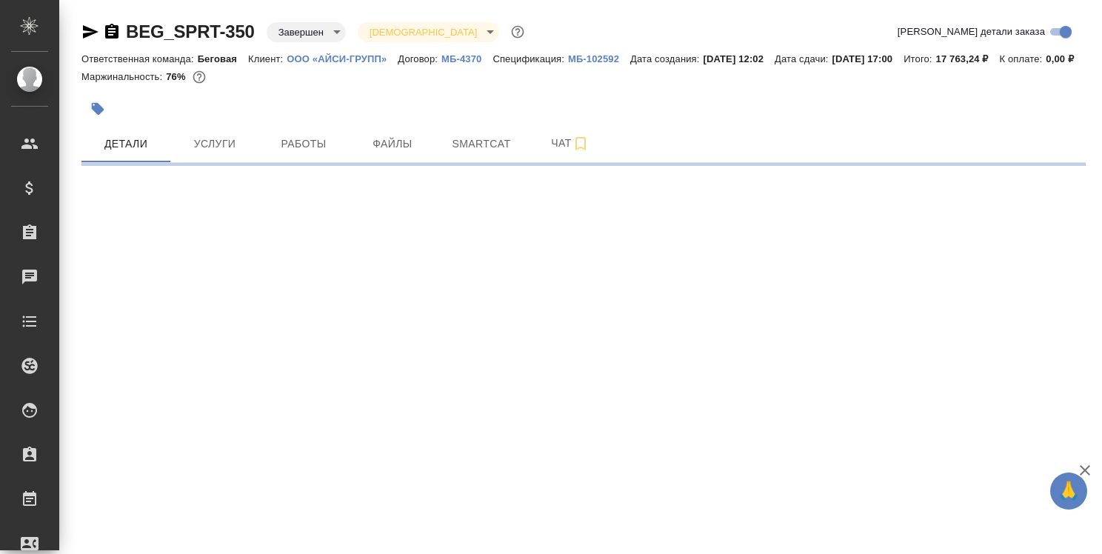
select select "RU"
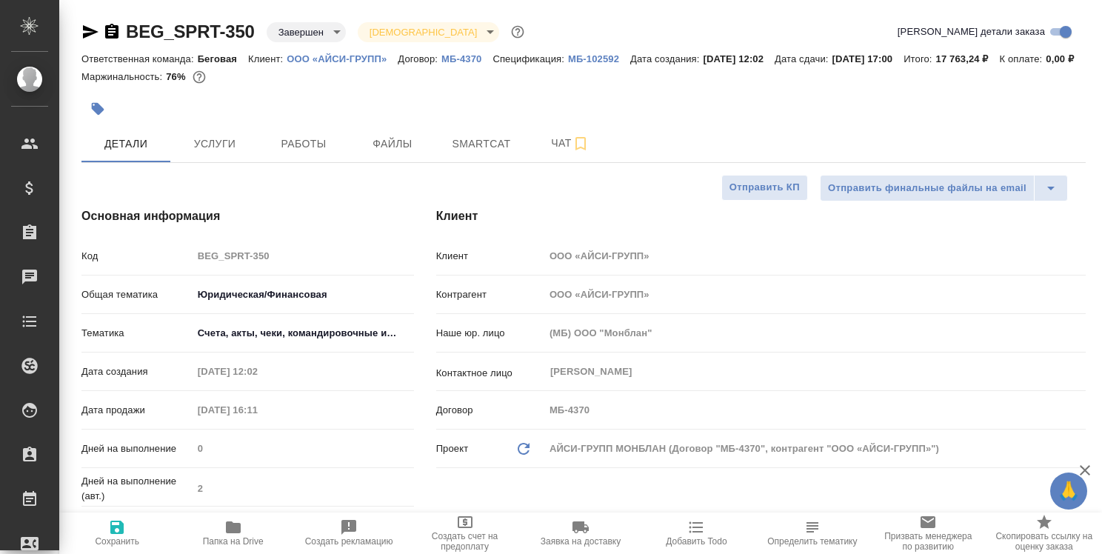
type textarea "x"
click at [113, 33] on icon "button" at bounding box center [111, 31] width 13 height 15
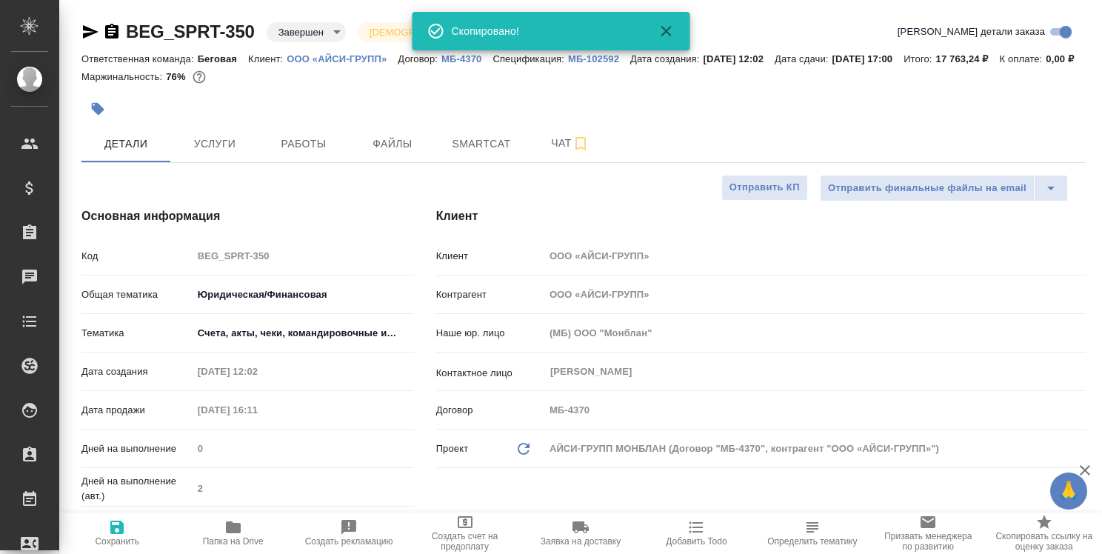
type textarea "x"
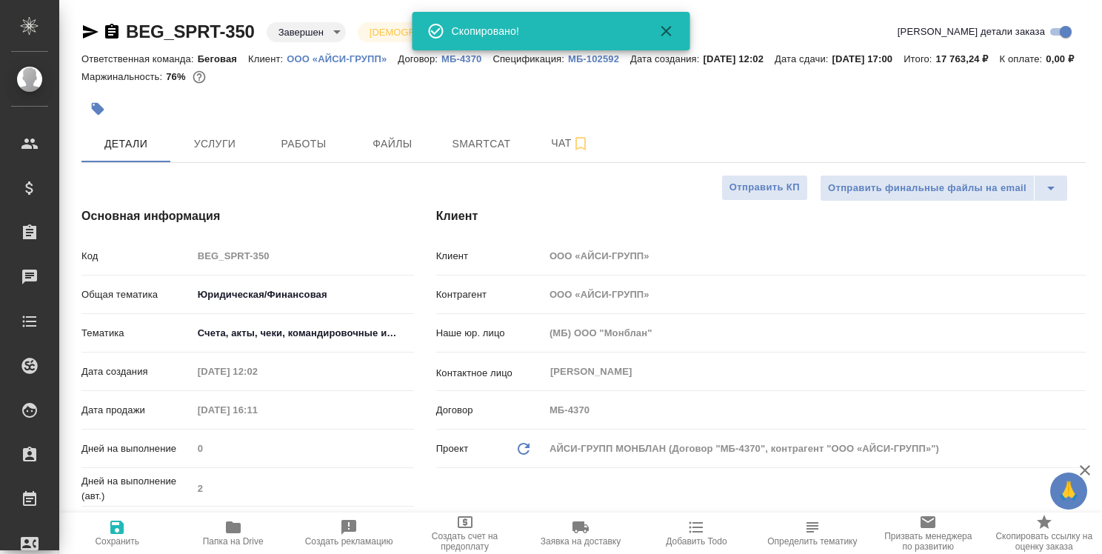
type textarea "x"
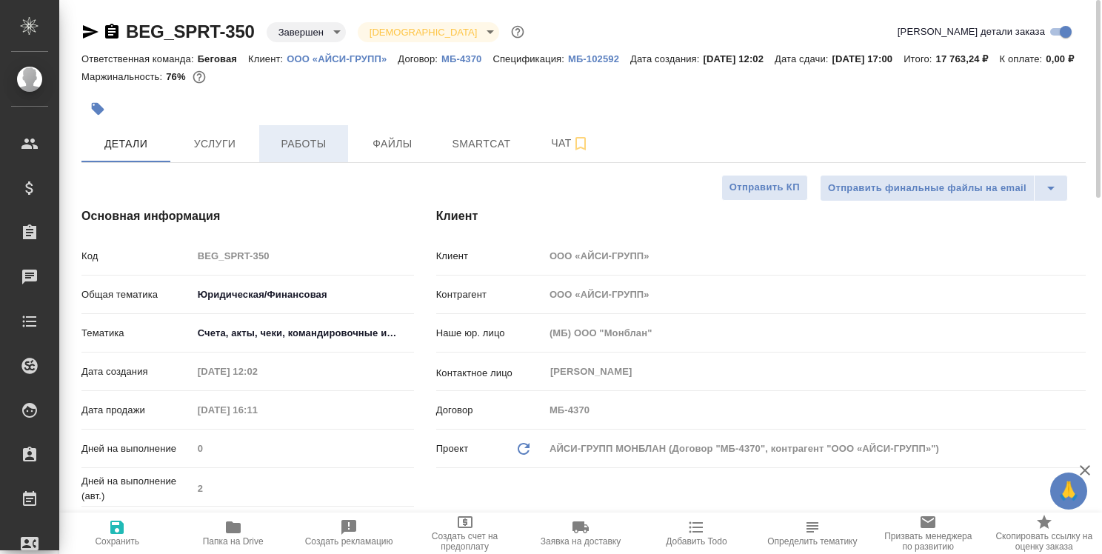
click at [313, 153] on span "Работы" at bounding box center [303, 144] width 71 height 19
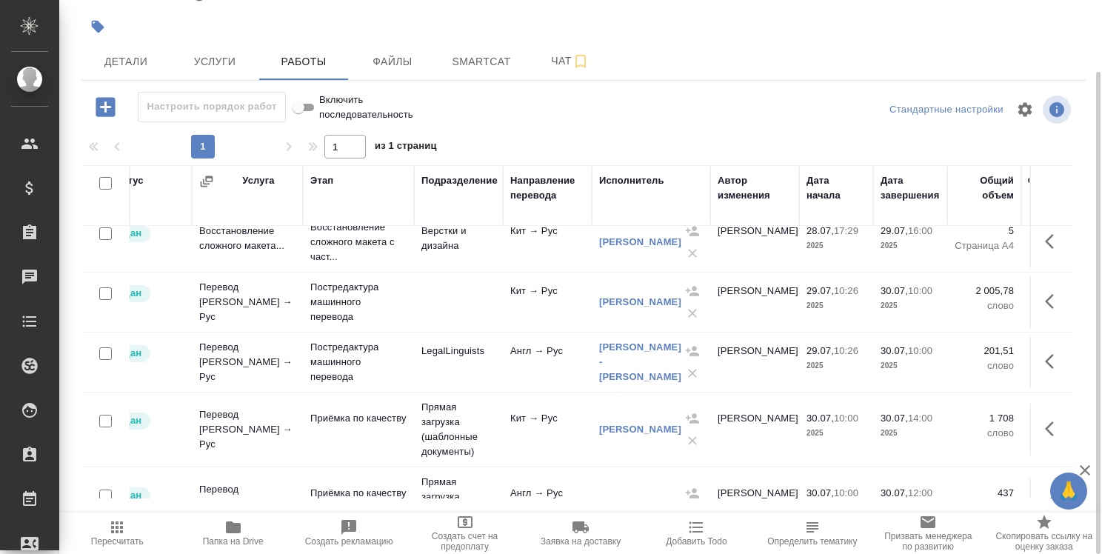
scroll to position [74, 0]
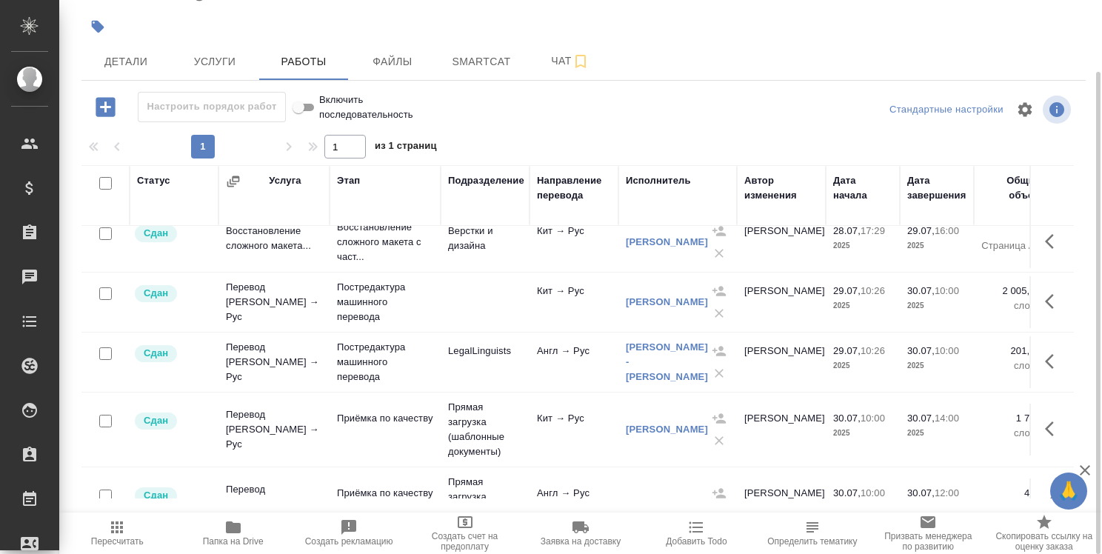
click at [241, 526] on icon "button" at bounding box center [233, 528] width 18 height 18
